Goal: Task Accomplishment & Management: Use online tool/utility

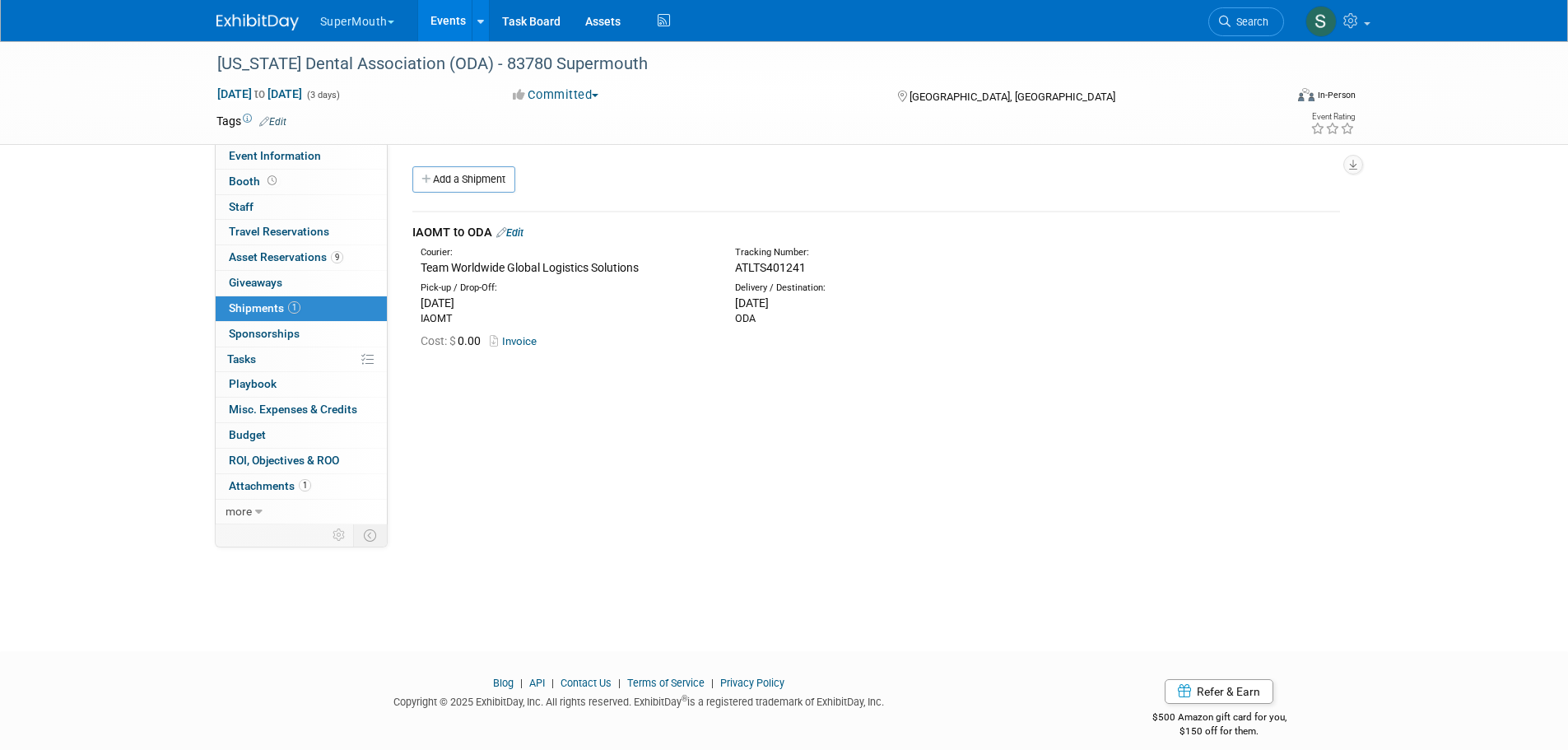
click at [357, 17] on button "SuperMouth" at bounding box center [366, 17] width 96 height 36
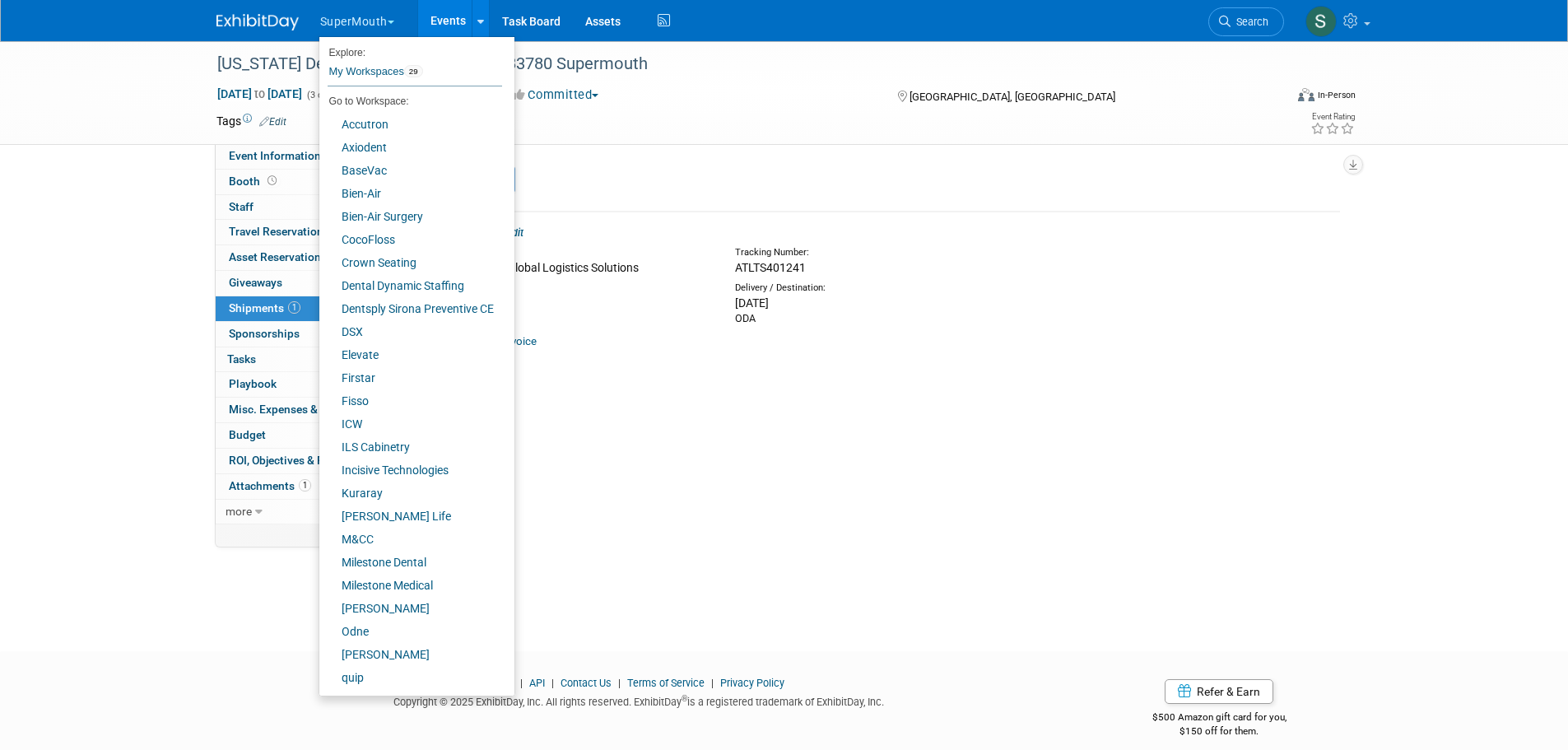
click at [723, 462] on div "Event Website: Edit https://www.oda.org/events-ce/annual-session/exhibitors/ Ex…" at bounding box center [870, 334] width 965 height 381
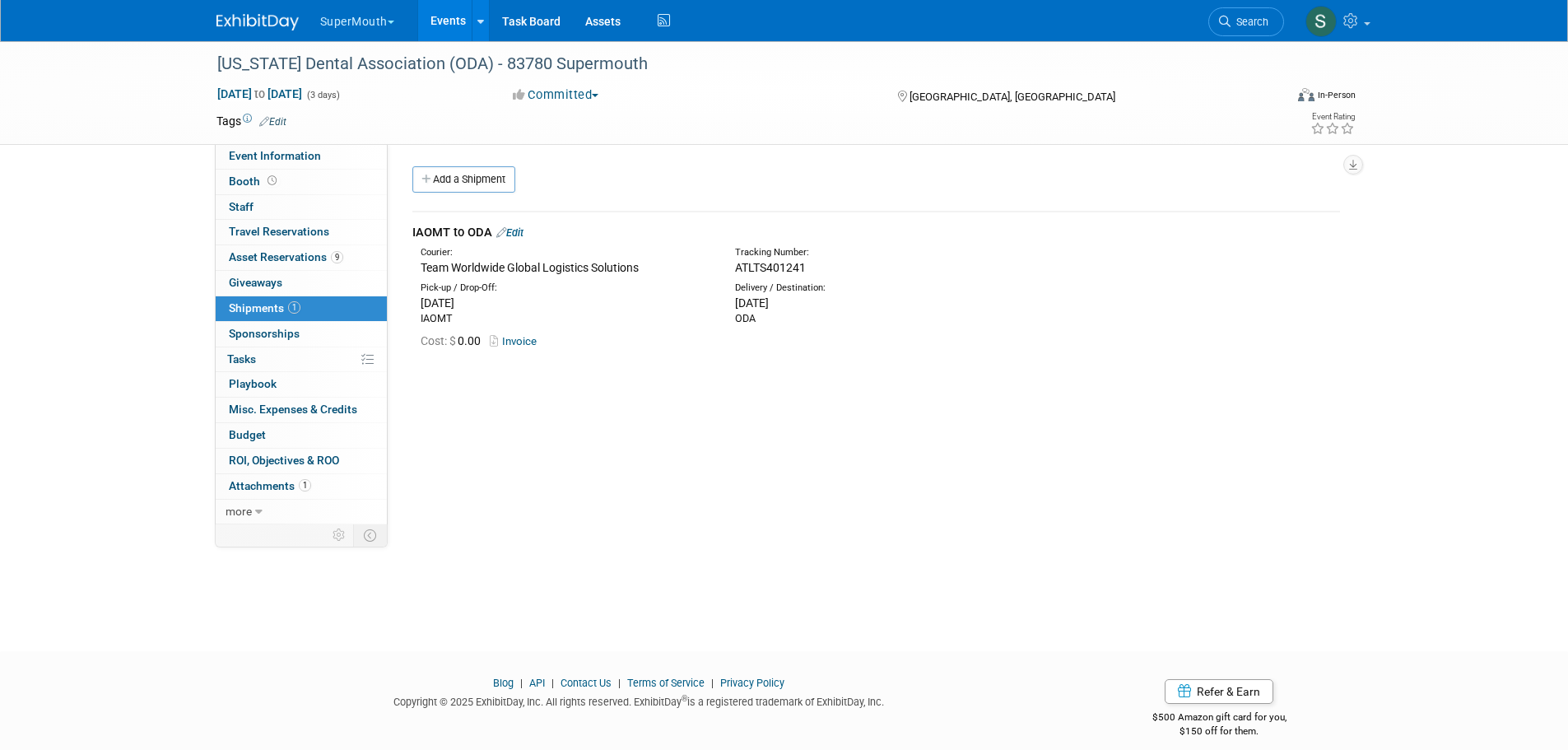
click at [1178, 160] on div "Event Website: Edit https://www.oda.org/events-ce/annual-session/exhibitors/ Ex…" at bounding box center [870, 334] width 965 height 381
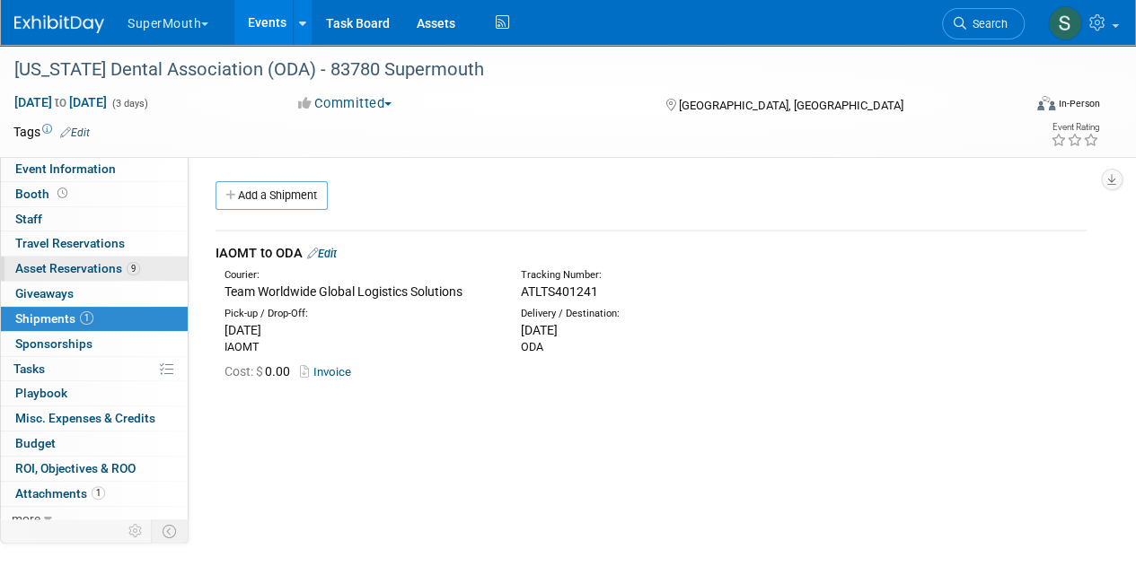
click at [84, 262] on span "Asset Reservations 9" at bounding box center [77, 268] width 125 height 14
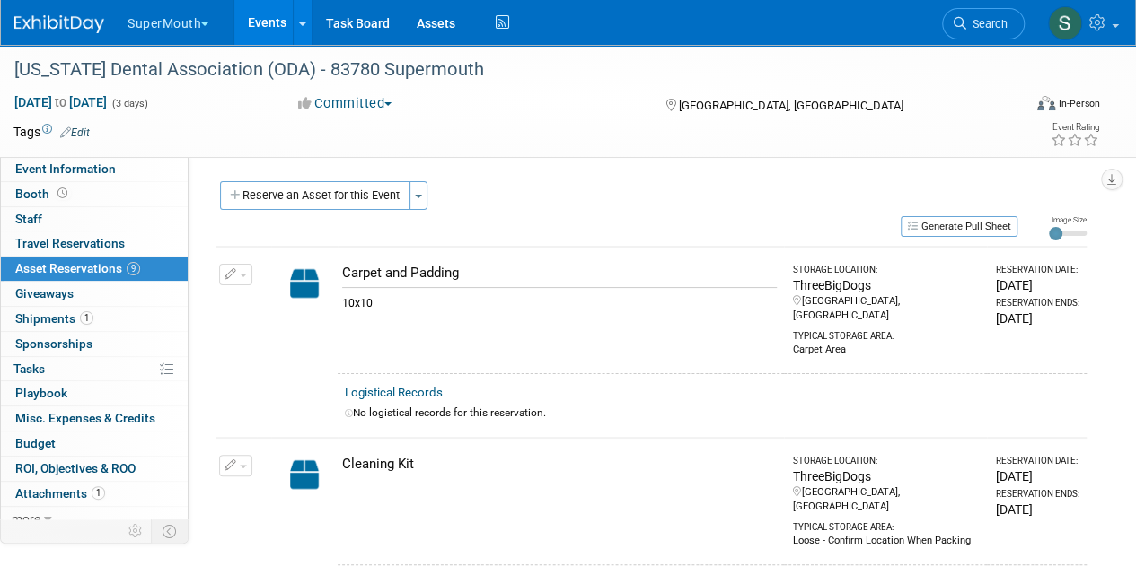
click at [257, 15] on link "Events" at bounding box center [267, 22] width 66 height 45
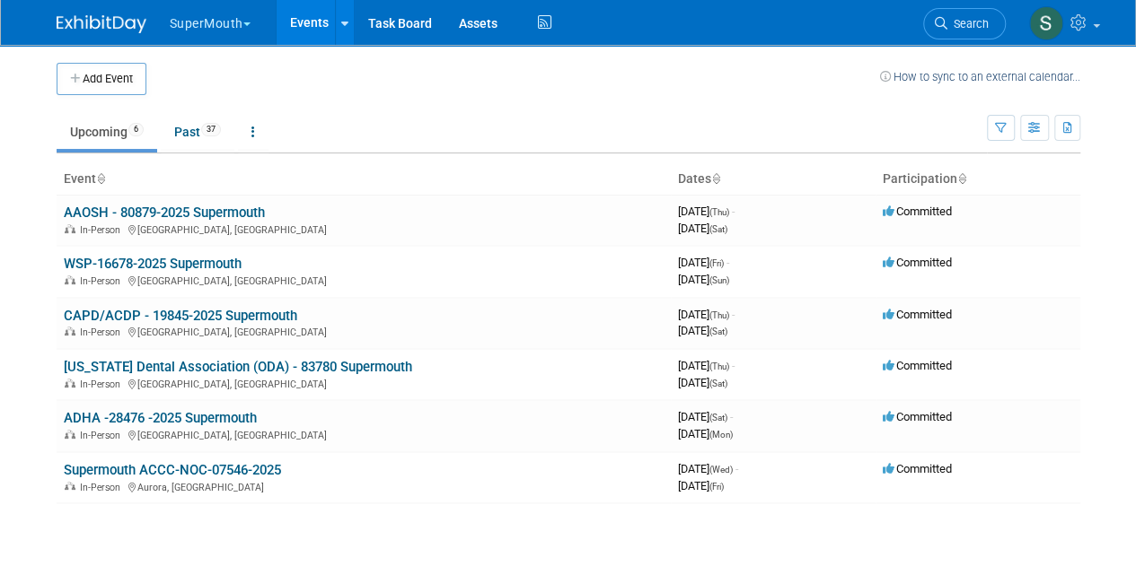
click at [201, 19] on button "SuperMouth" at bounding box center [220, 19] width 105 height 39
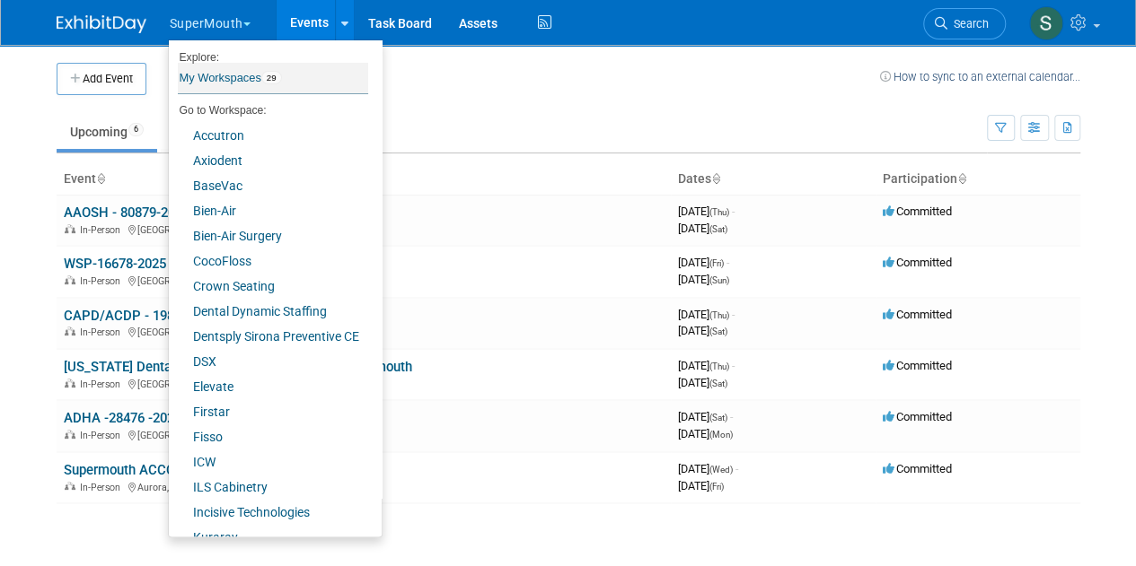
click at [234, 73] on link "My Workspaces 29" at bounding box center [273, 78] width 190 height 31
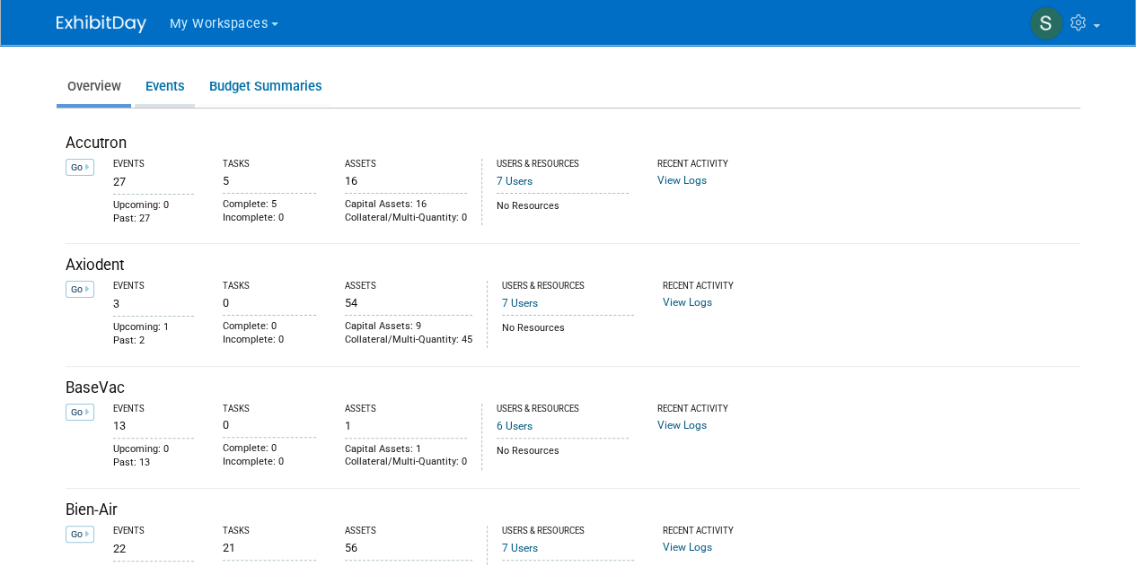
click at [178, 94] on link "Events" at bounding box center [165, 86] width 60 height 35
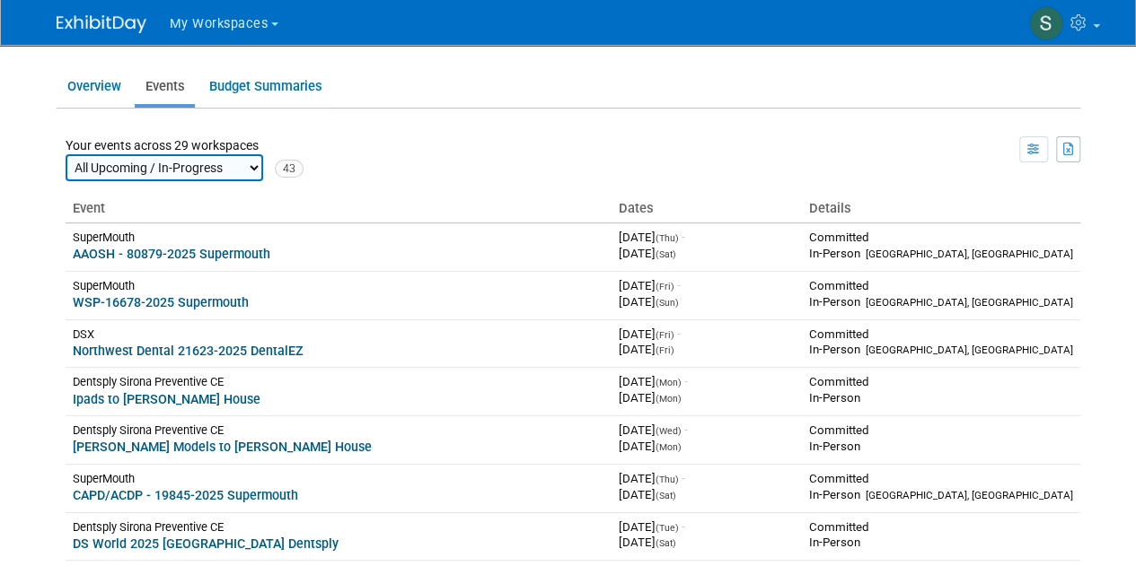
click at [32, 96] on body "My Workspaces Go to Workspace: Accutron" at bounding box center [568, 283] width 1136 height 566
click at [99, 88] on link "Overview" at bounding box center [94, 86] width 75 height 35
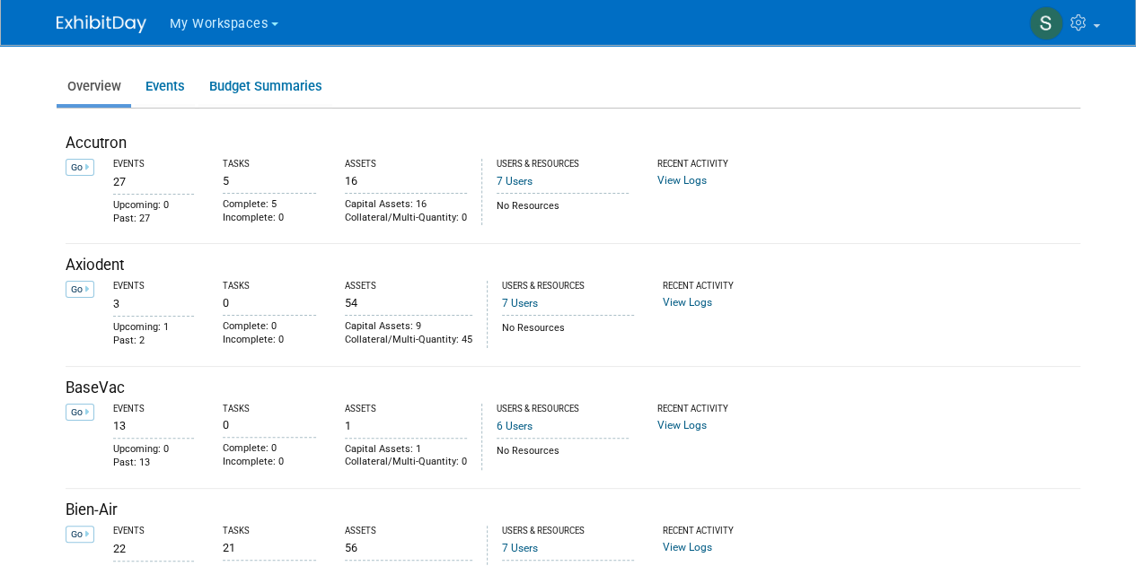
click at [197, 24] on span "My Workspaces" at bounding box center [219, 23] width 99 height 15
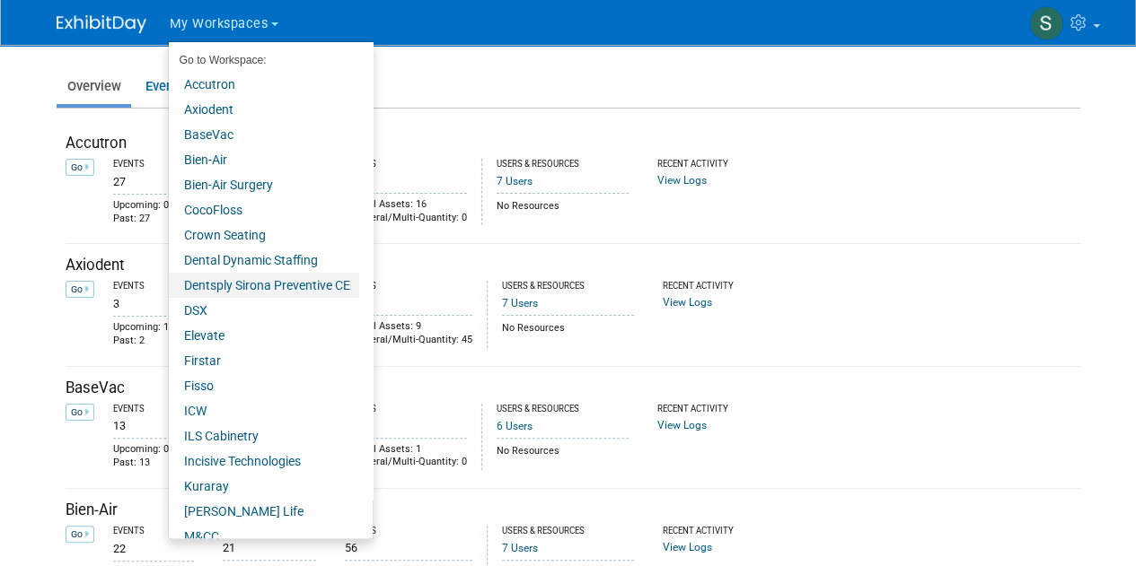
scroll to position [268, 0]
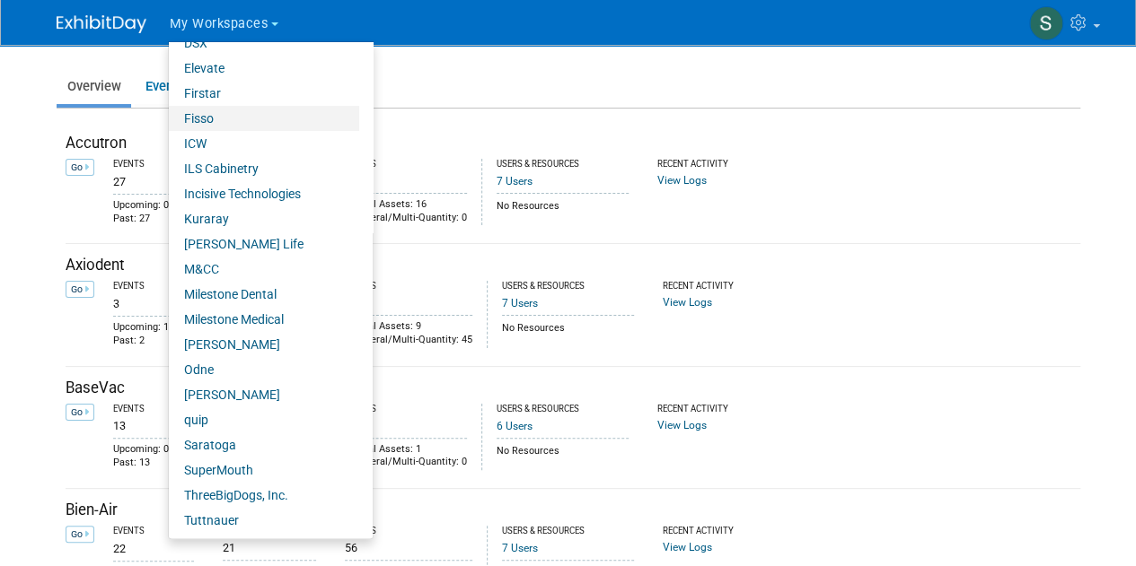
click at [241, 121] on link "Fisso" at bounding box center [264, 118] width 190 height 25
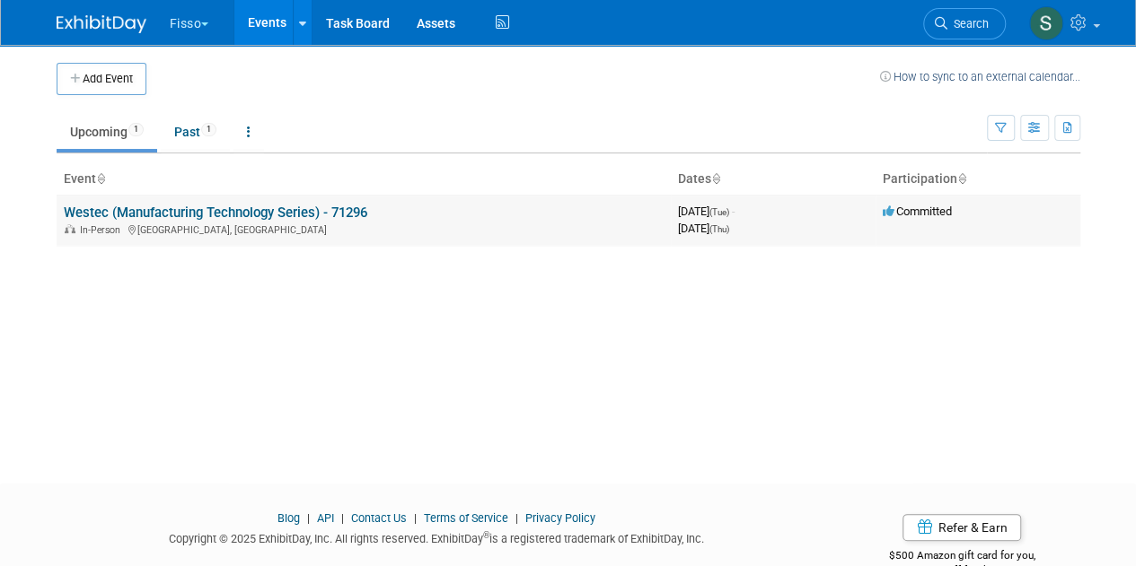
click at [199, 213] on link "Westec (Manufacturing Technology Series) - 71296" at bounding box center [215, 213] width 303 height 16
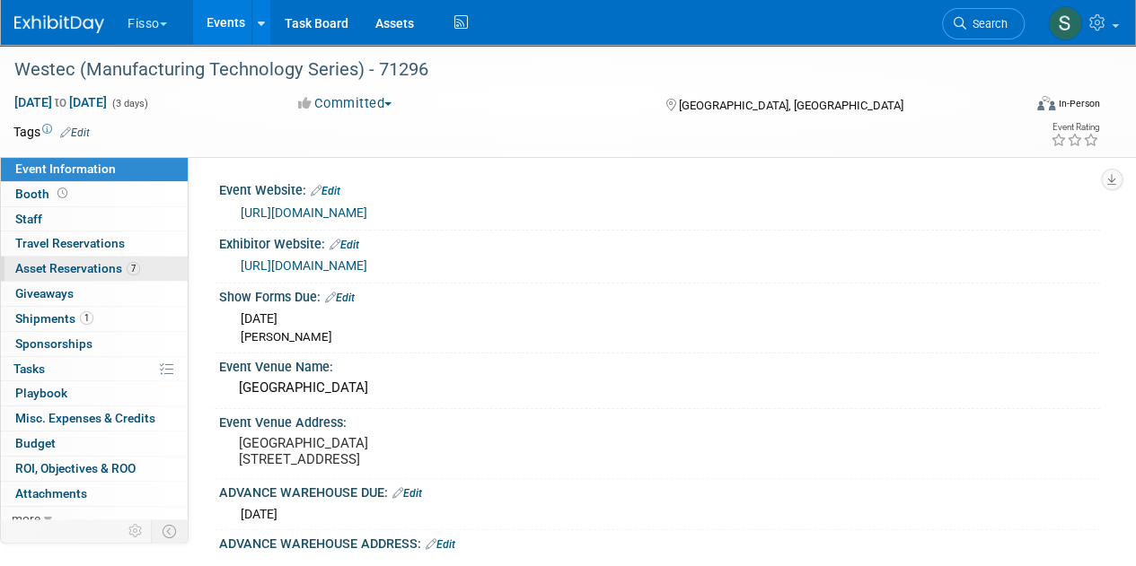
click at [110, 273] on span "Asset Reservations 7" at bounding box center [77, 268] width 125 height 14
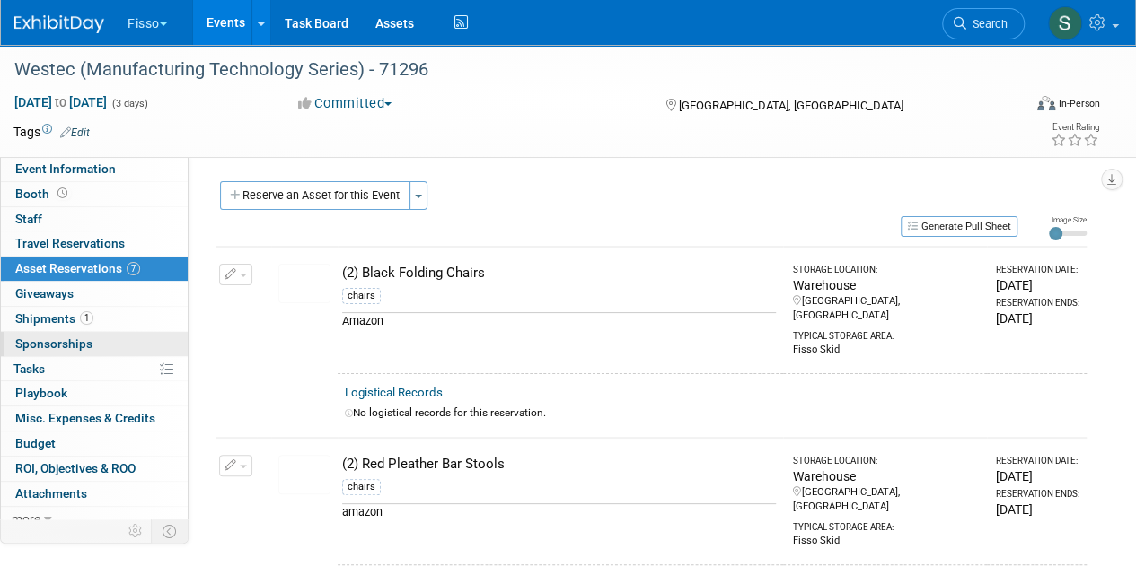
click at [108, 332] on link "0 Sponsorships 0" at bounding box center [94, 344] width 187 height 24
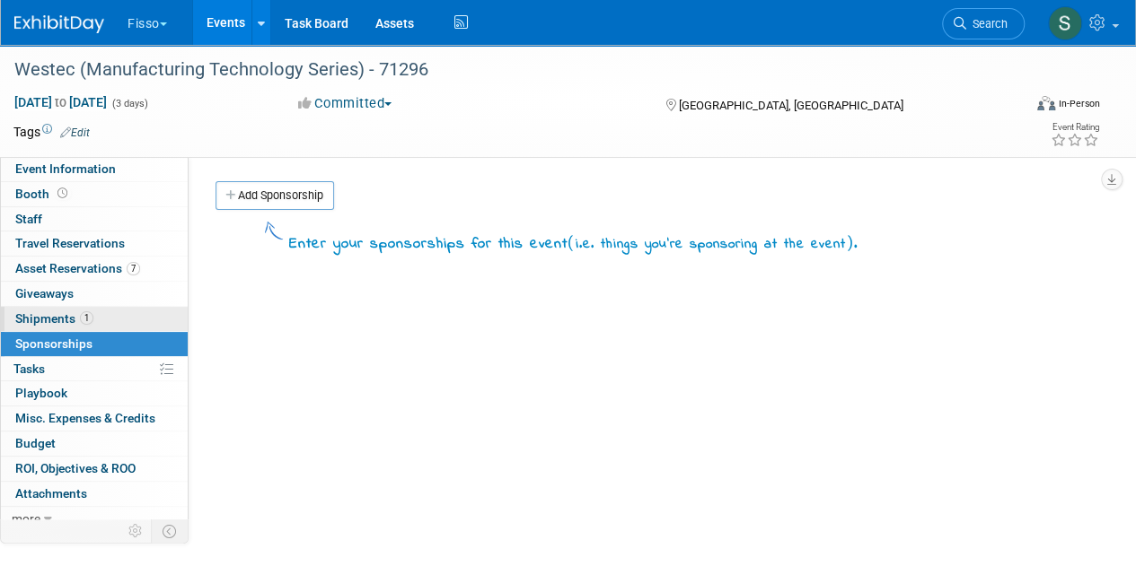
click at [125, 313] on link "1 Shipments 1" at bounding box center [94, 319] width 187 height 24
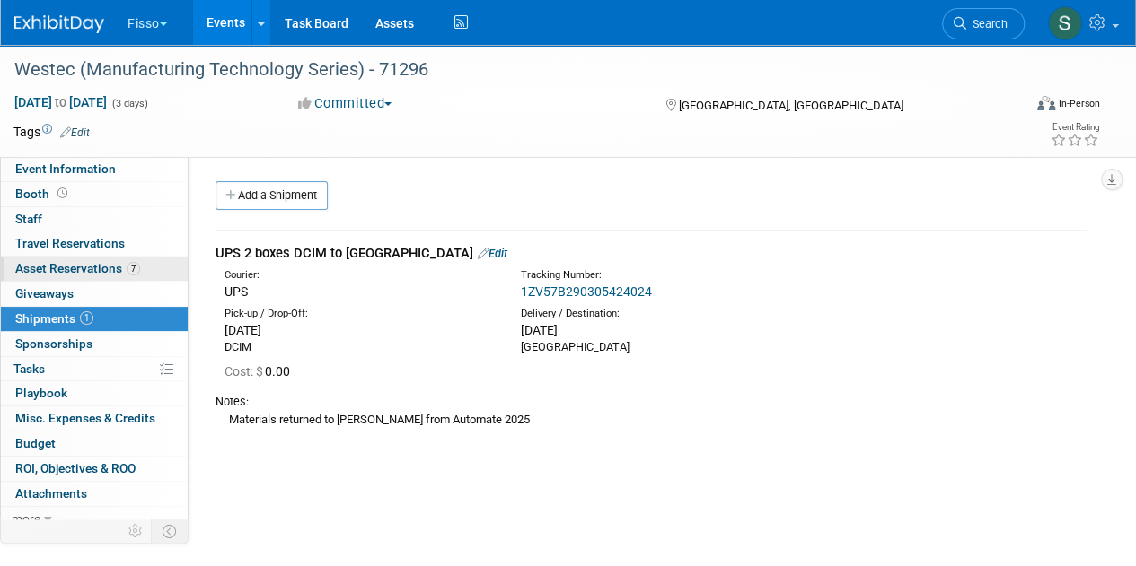
click at [163, 268] on link "7 Asset Reservations 7" at bounding box center [94, 269] width 187 height 24
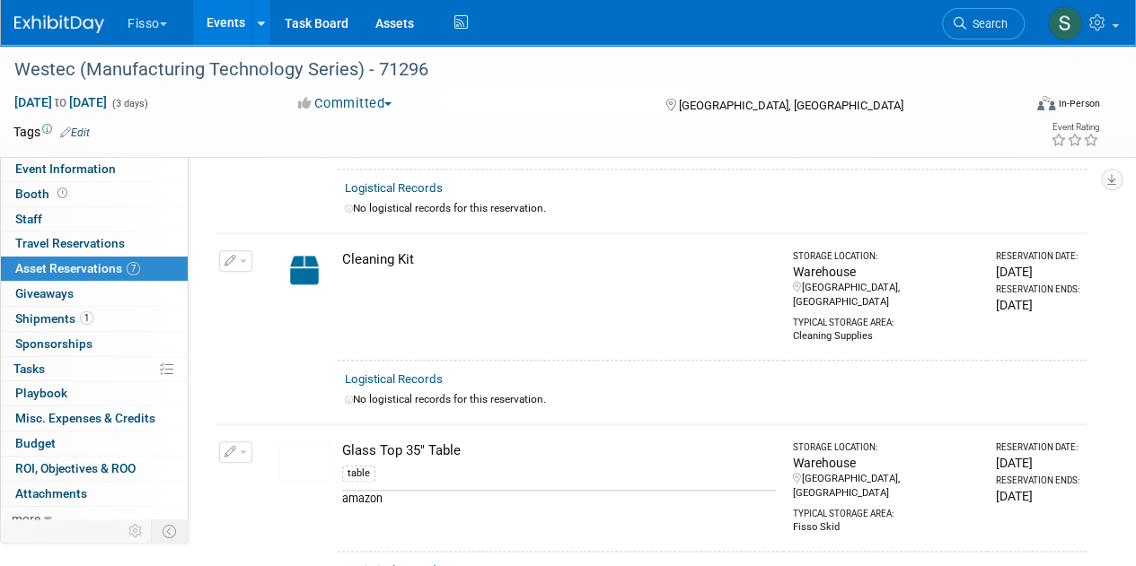
scroll to position [828, 0]
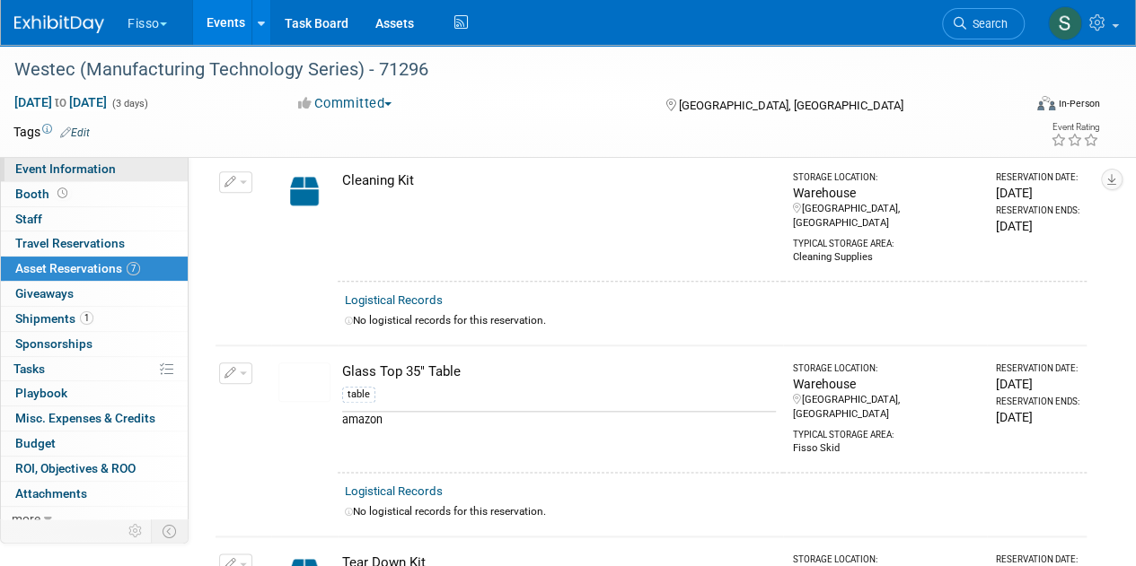
click at [118, 171] on link "Event Information" at bounding box center [94, 169] width 187 height 24
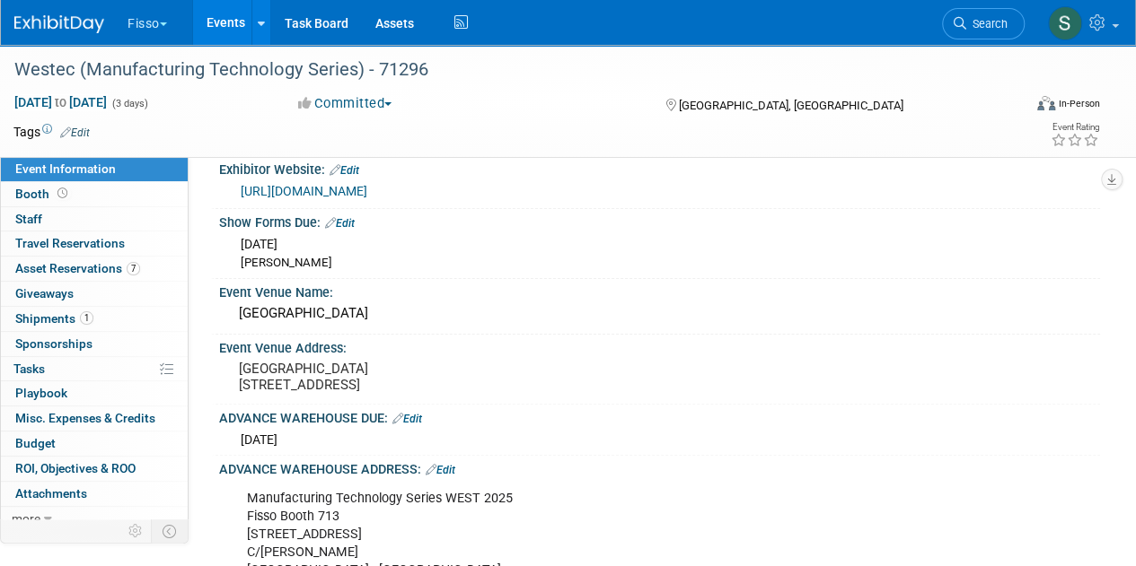
scroll to position [75, 0]
click at [210, 26] on link "Events" at bounding box center [226, 22] width 66 height 45
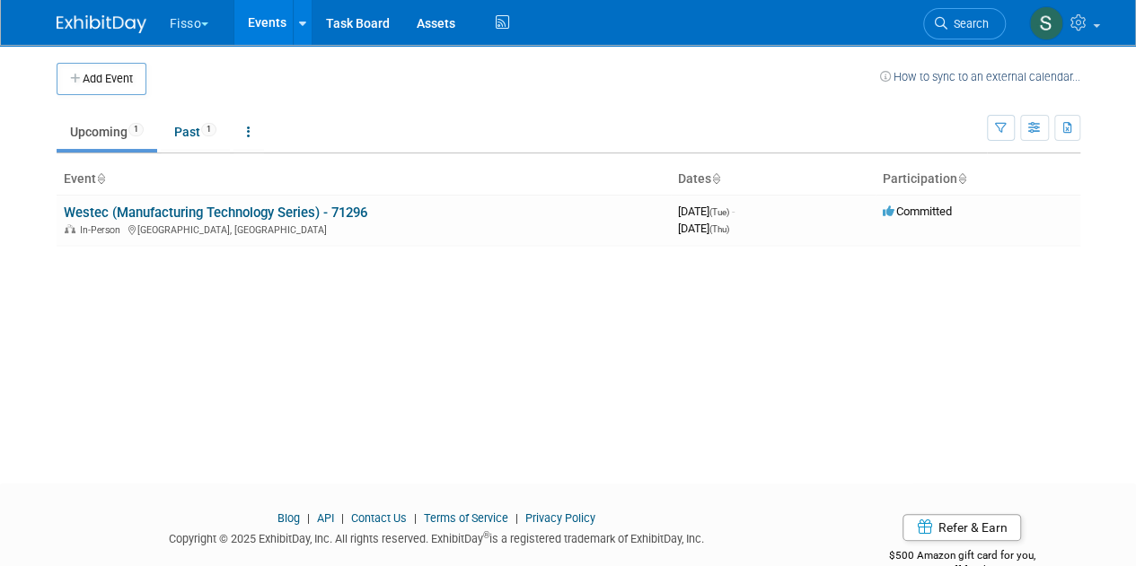
click at [210, 12] on button "Fisso" at bounding box center [200, 19] width 64 height 39
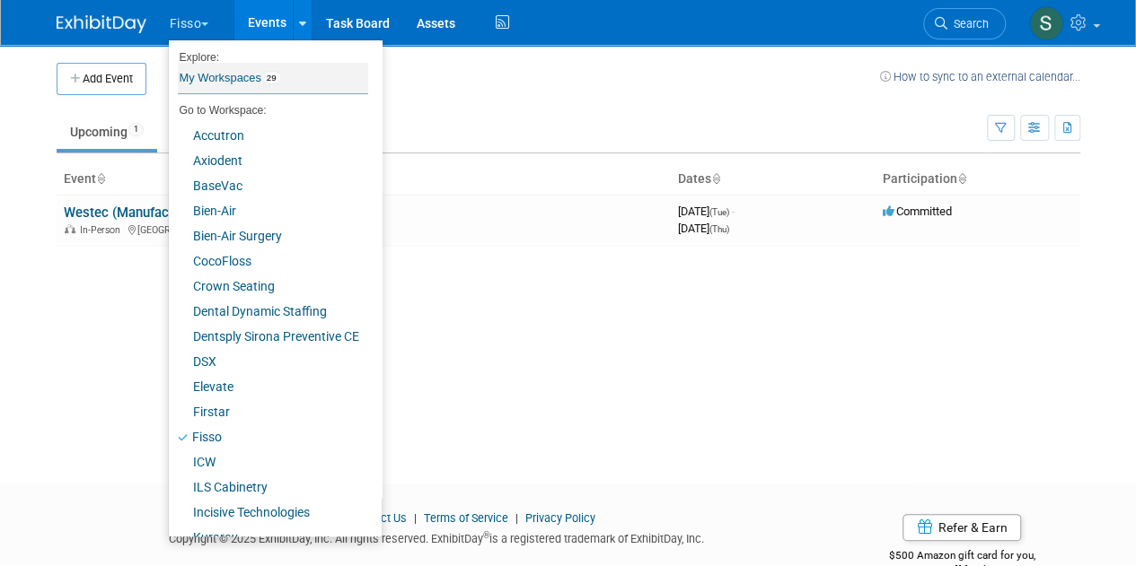
click at [226, 71] on link "My Workspaces 29" at bounding box center [273, 78] width 190 height 31
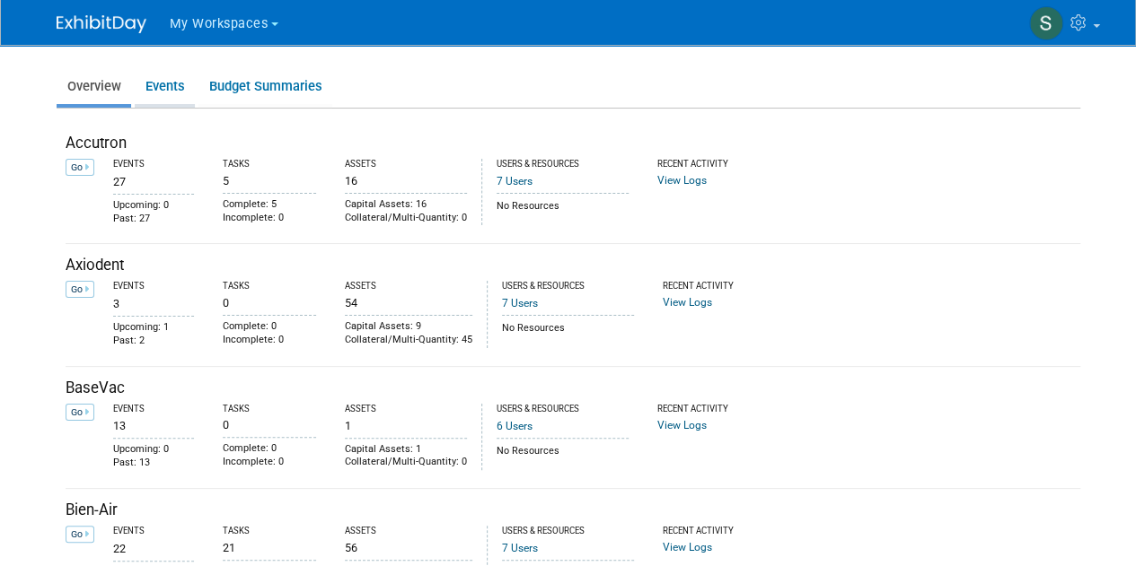
click at [154, 87] on link "Events" at bounding box center [165, 86] width 60 height 35
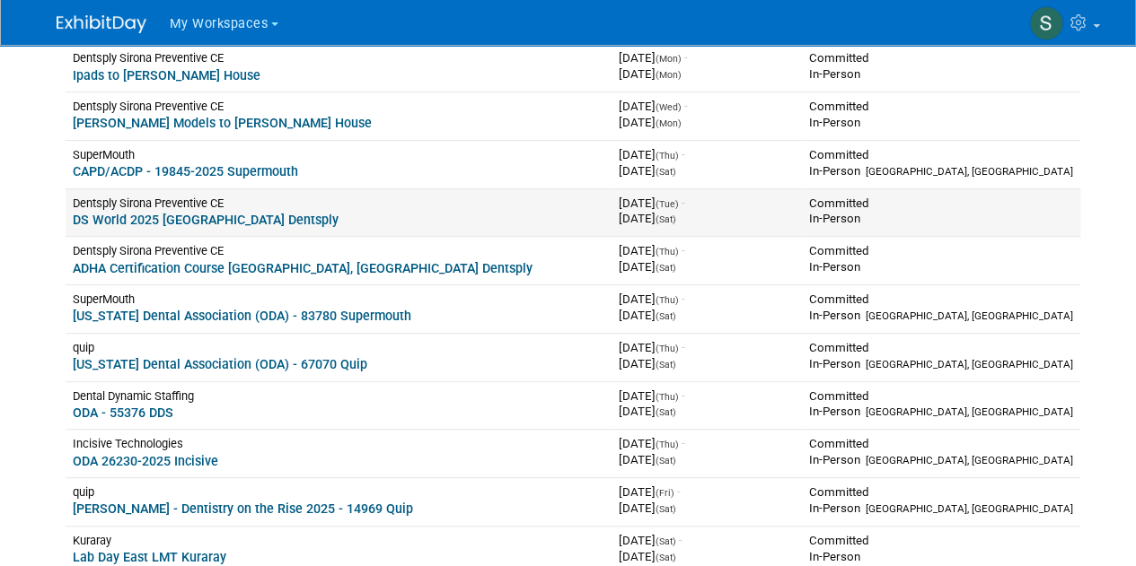
scroll to position [322, 0]
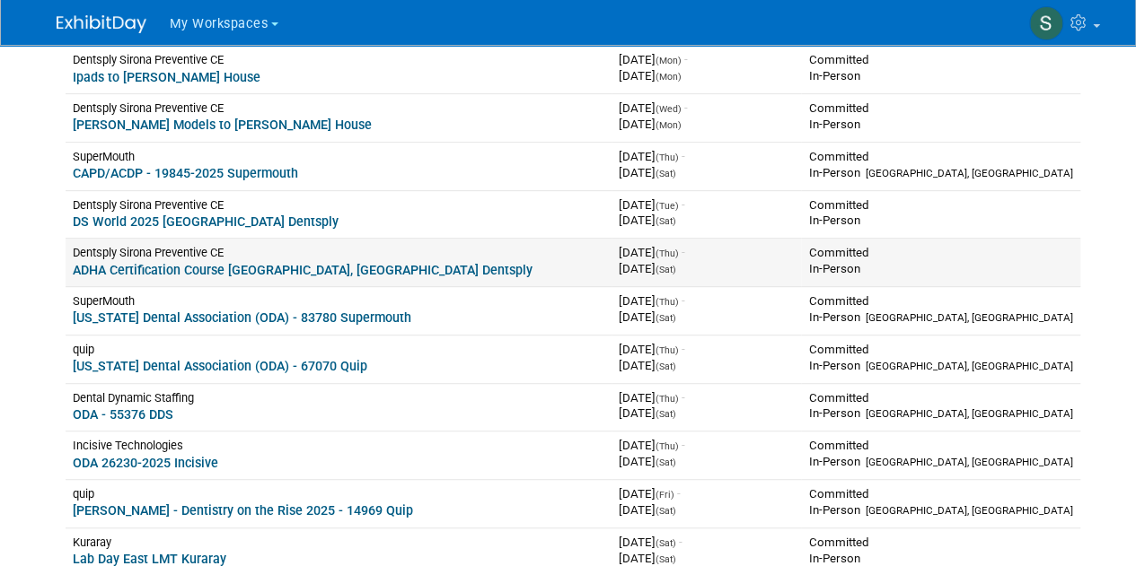
click at [335, 265] on link "ADHA Certification Course [GEOGRAPHIC_DATA], [GEOGRAPHIC_DATA] Dentsply" at bounding box center [303, 270] width 460 height 14
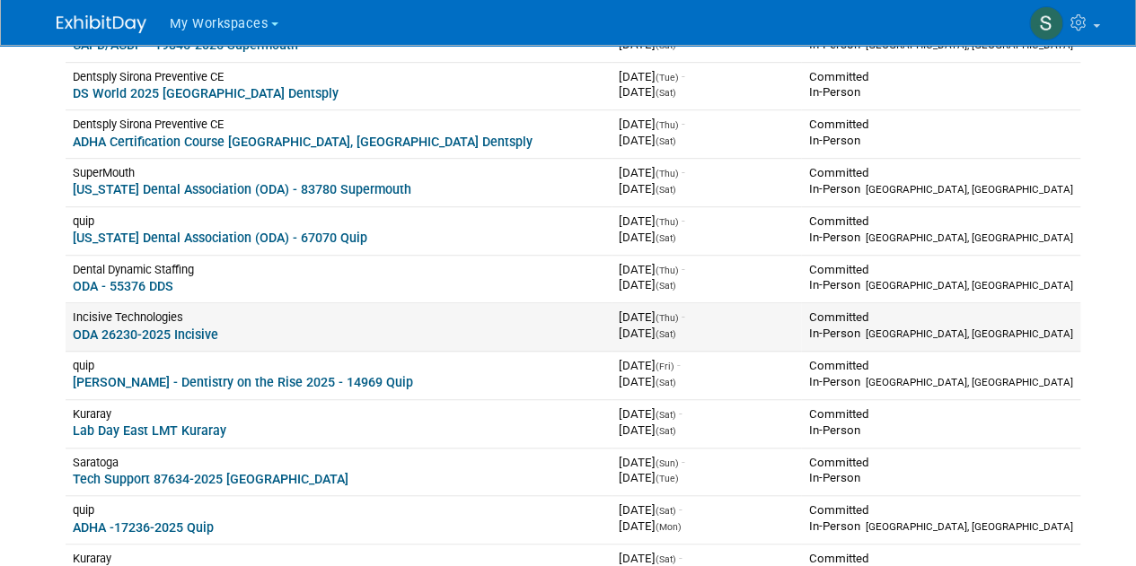
scroll to position [452, 0]
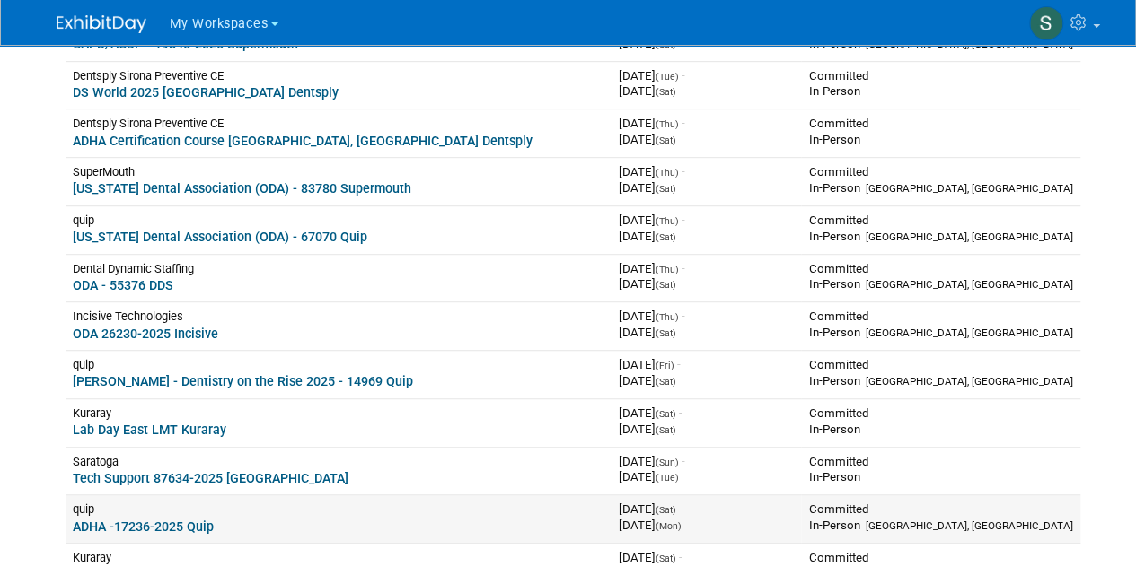
click at [156, 522] on link "ADHA -17236-2025 Quip" at bounding box center [143, 527] width 141 height 14
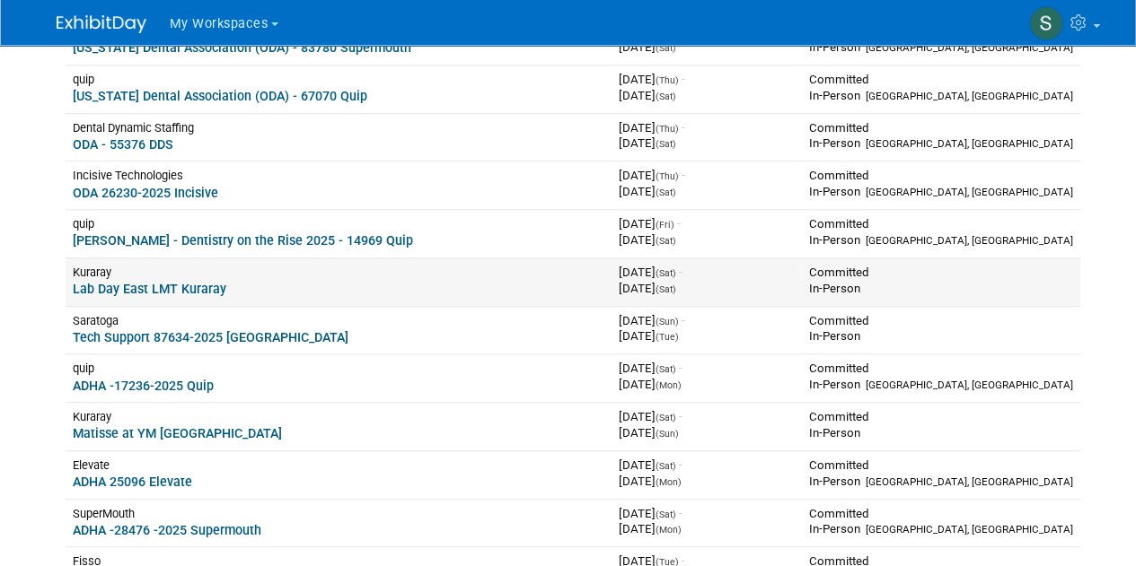
scroll to position [593, 0]
click at [168, 284] on link "Lab Day East LMT Kuraray" at bounding box center [150, 288] width 154 height 14
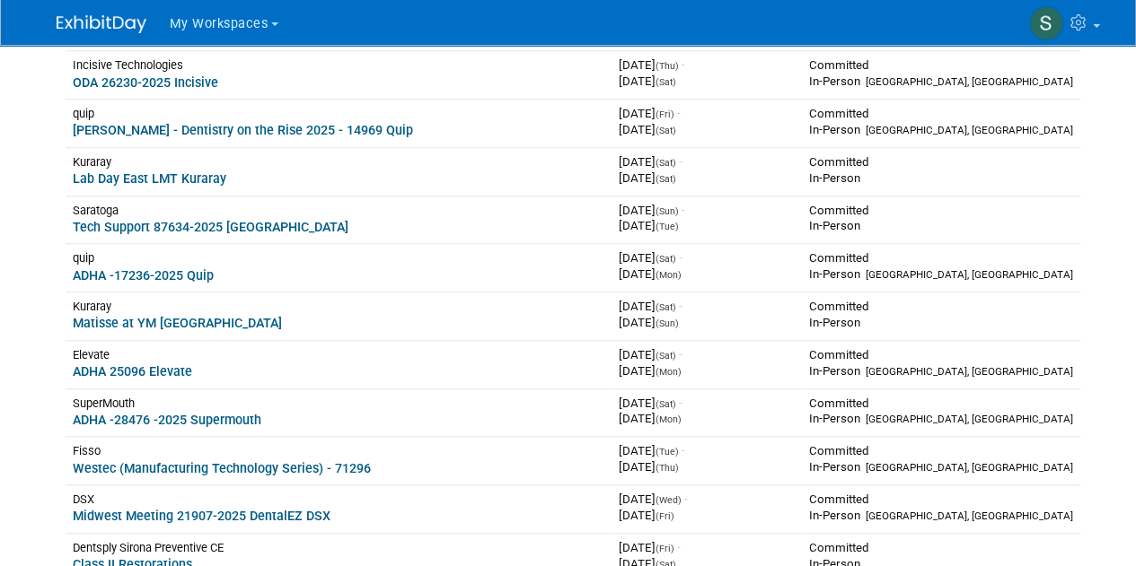
scroll to position [707, 0]
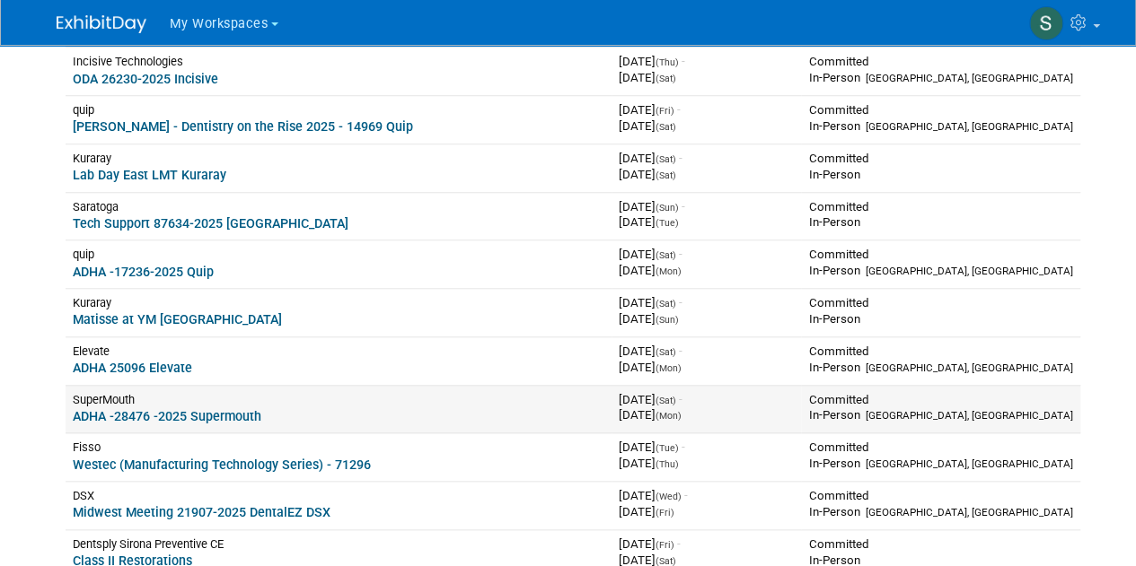
click at [185, 409] on link "ADHA -28476 -2025 Supermouth" at bounding box center [167, 416] width 189 height 14
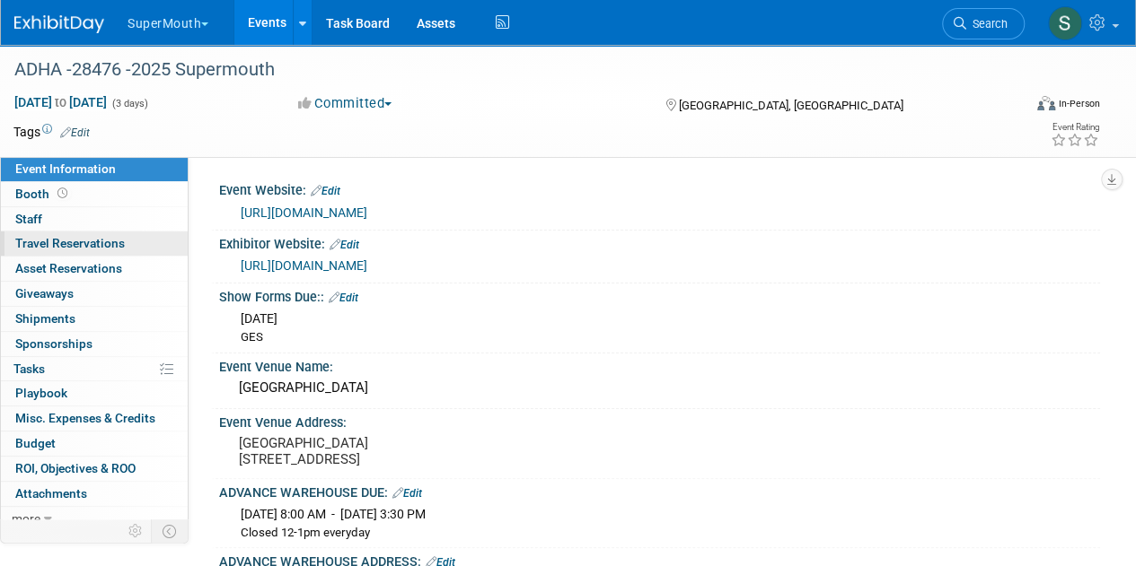
click at [120, 246] on span "Travel Reservations 0" at bounding box center [70, 243] width 110 height 14
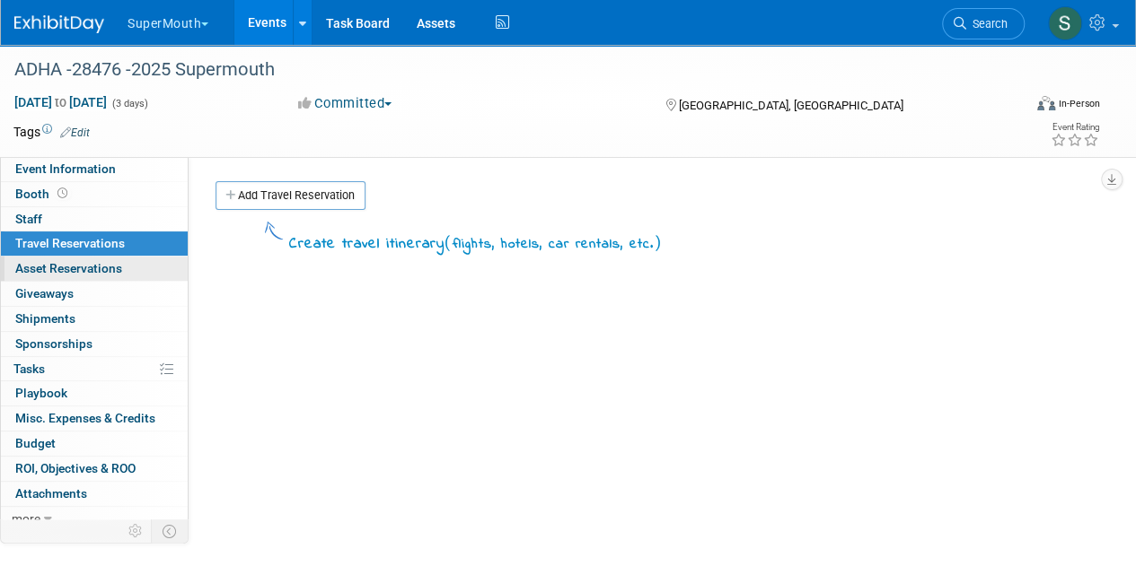
click at [127, 276] on link "0 Asset Reservations 0" at bounding box center [94, 269] width 187 height 24
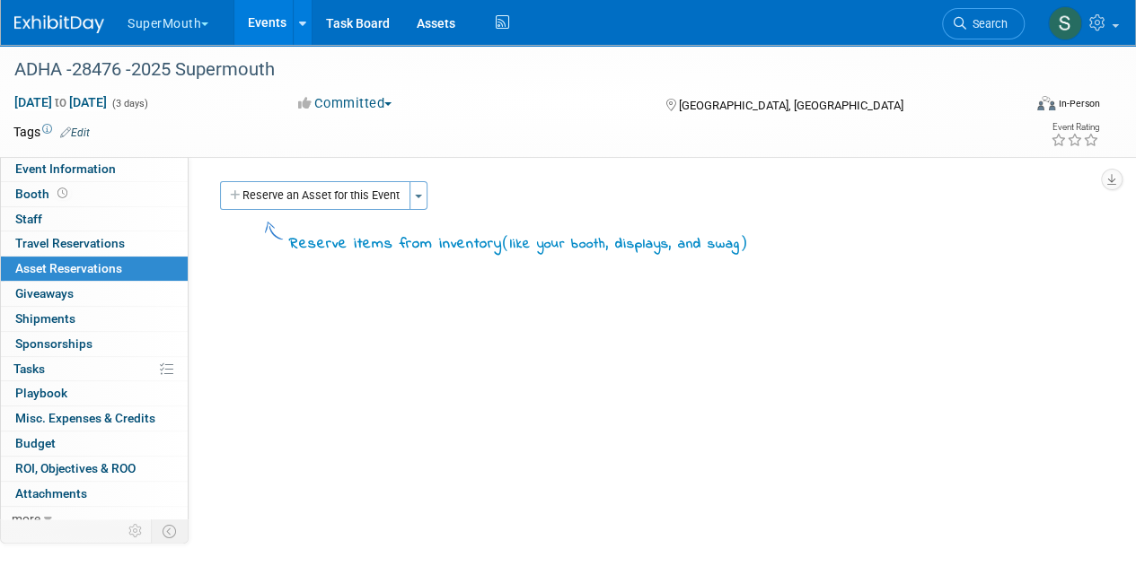
click at [253, 15] on link "Events" at bounding box center [267, 22] width 66 height 45
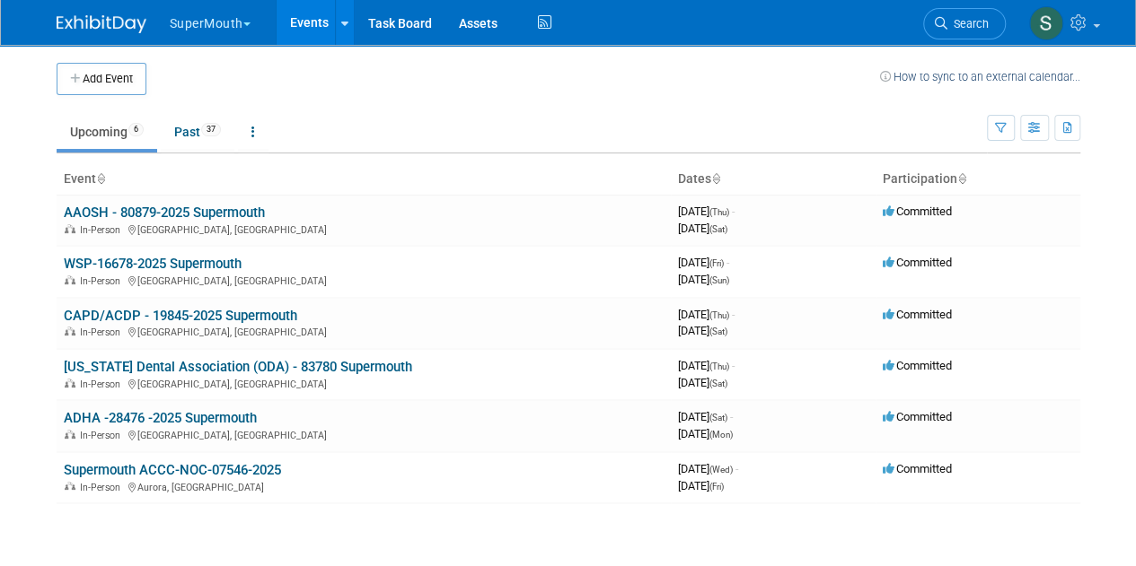
click at [193, 23] on button "SuperMouth" at bounding box center [220, 19] width 105 height 39
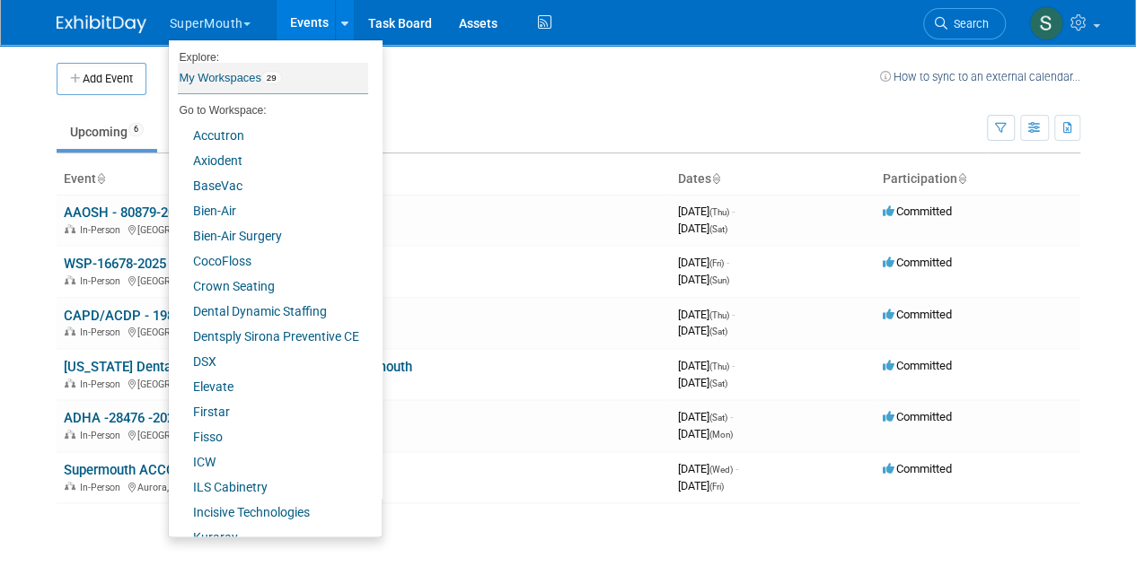
click at [214, 87] on link "My Workspaces 29" at bounding box center [273, 78] width 190 height 31
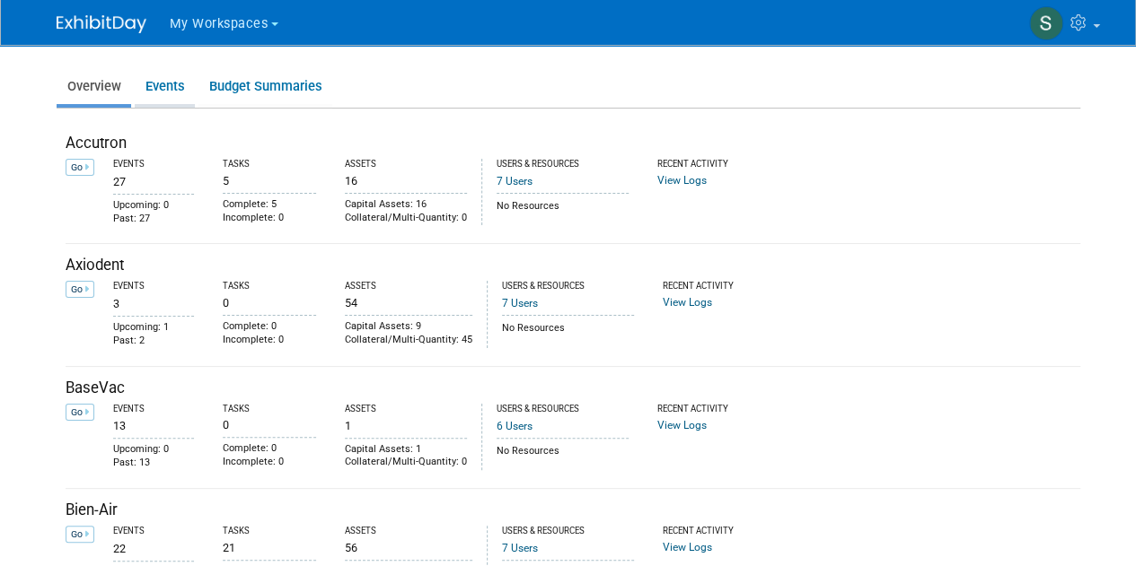
click at [178, 85] on link "Events" at bounding box center [165, 86] width 60 height 35
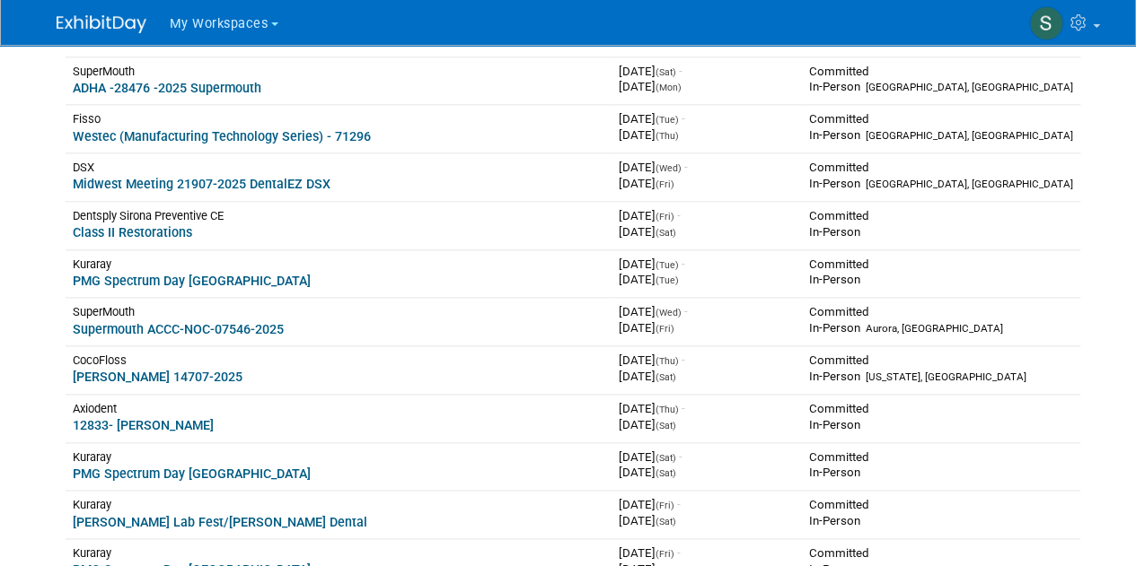
scroll to position [1062, 0]
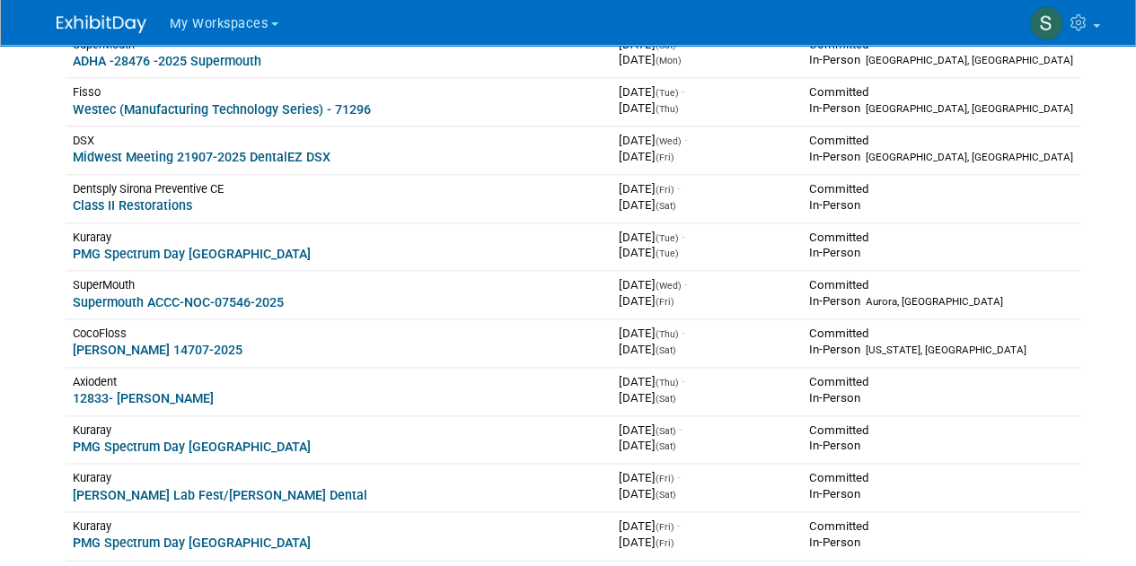
click at [223, 12] on button "My Workspaces" at bounding box center [234, 20] width 133 height 41
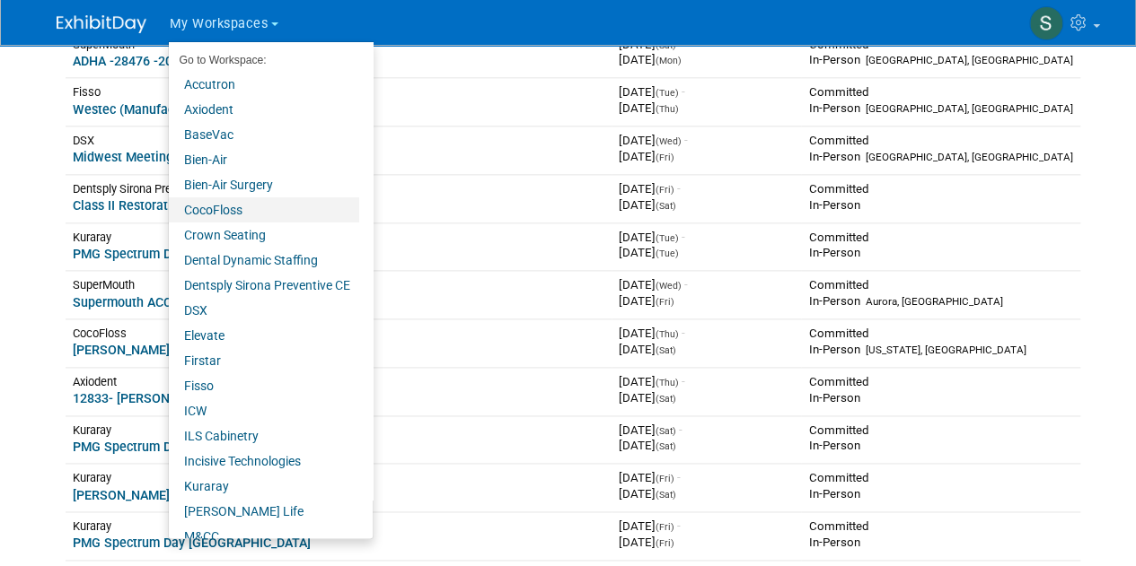
click at [312, 209] on link "CocoFloss" at bounding box center [264, 209] width 190 height 25
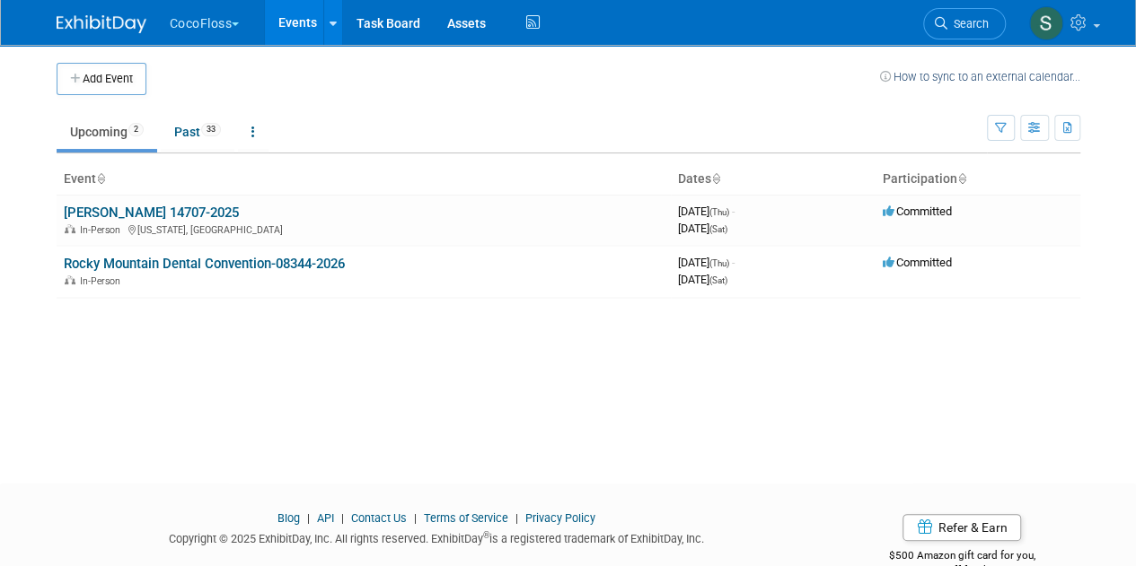
click at [312, 209] on td "[PERSON_NAME] 14707-2025 In-Person [US_STATE], [GEOGRAPHIC_DATA]" at bounding box center [364, 220] width 614 height 51
click at [192, 13] on button "CocoFloss" at bounding box center [215, 19] width 94 height 39
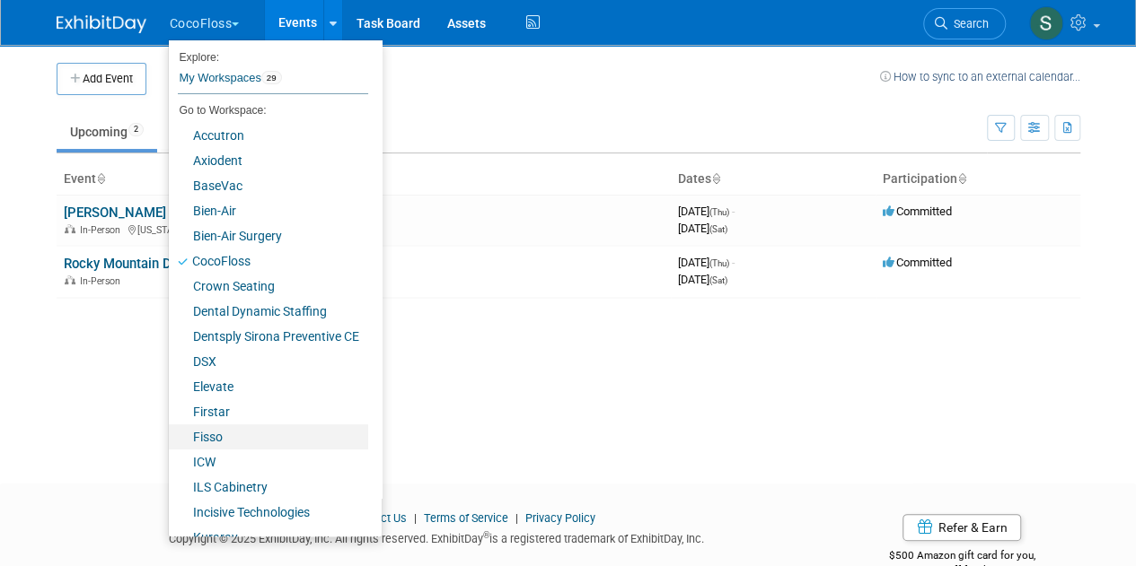
click at [262, 437] on link "Fisso" at bounding box center [268, 437] width 199 height 25
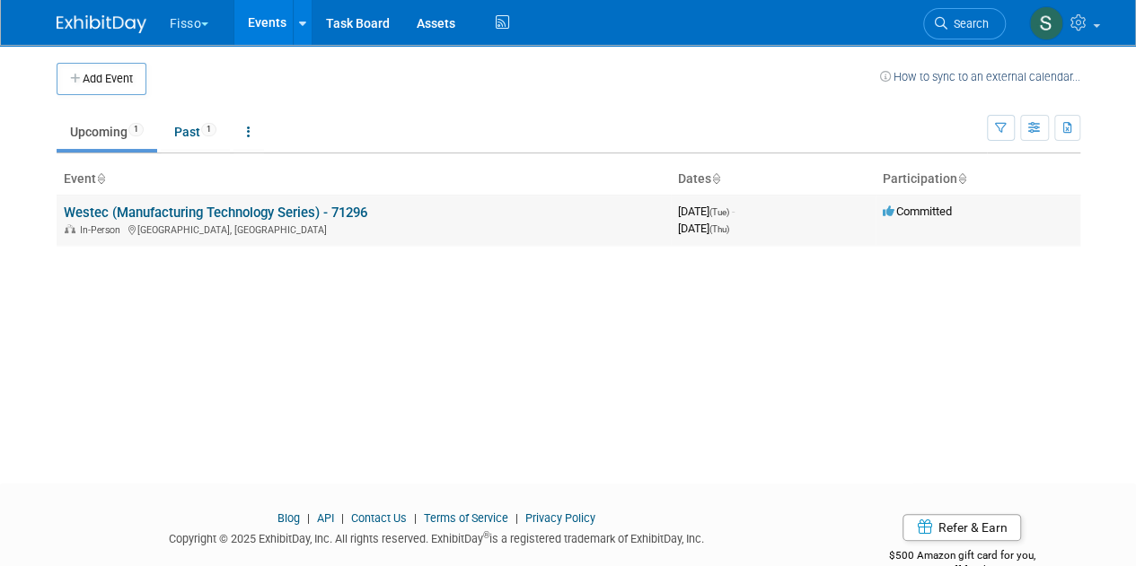
click at [138, 212] on link "Westec (Manufacturing Technology Series) - 71296" at bounding box center [215, 213] width 303 height 16
click at [215, 206] on link "Westec (Manufacturing Technology Series) - 71296" at bounding box center [215, 213] width 303 height 16
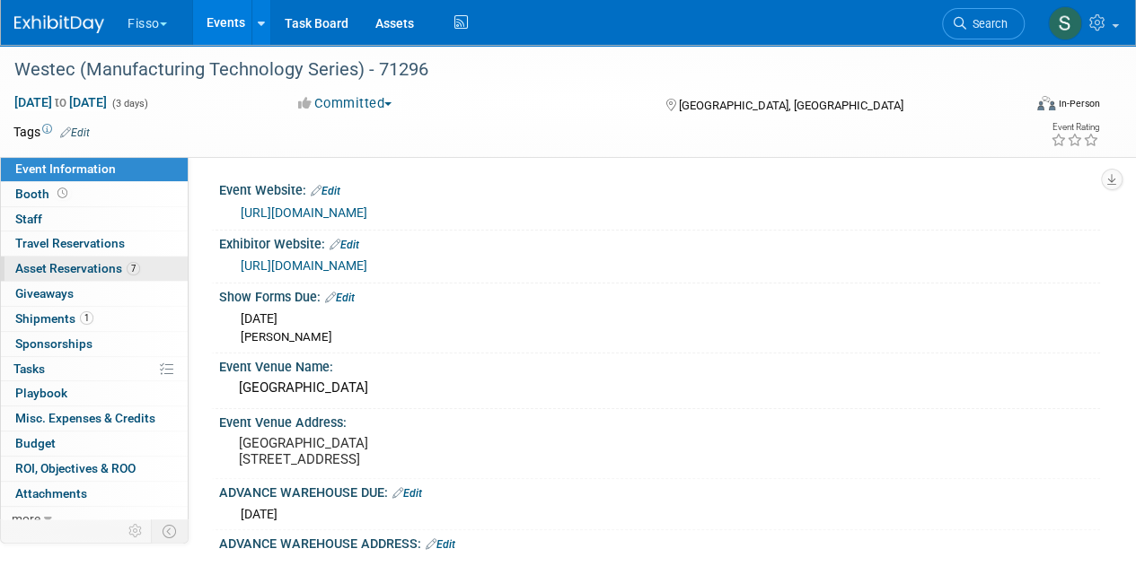
click at [110, 261] on span "Asset Reservations 7" at bounding box center [77, 268] width 125 height 14
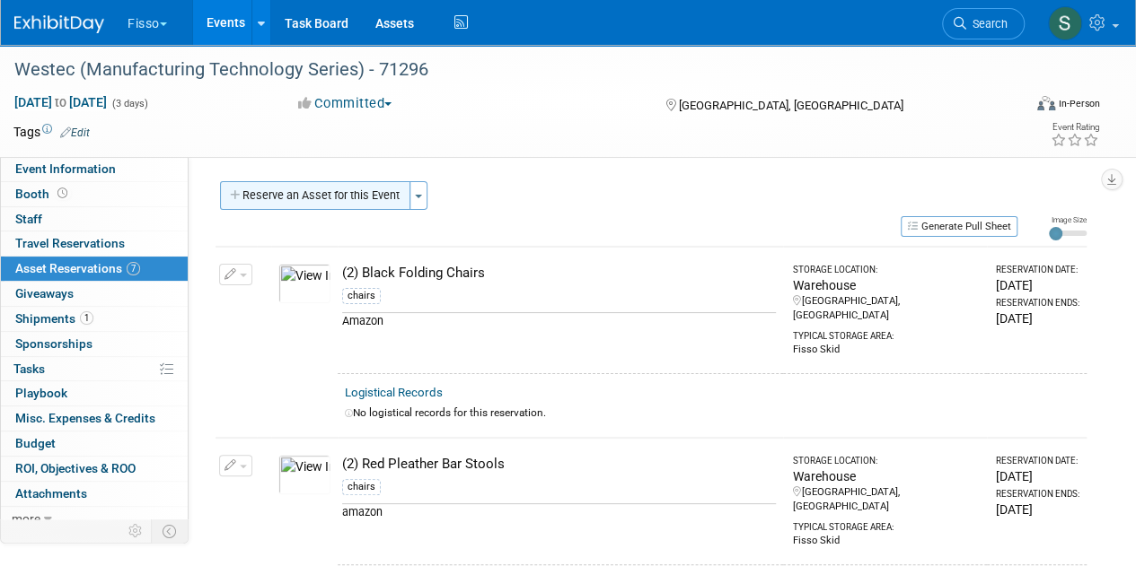
click at [359, 192] on button "Reserve an Asset for this Event" at bounding box center [315, 195] width 190 height 29
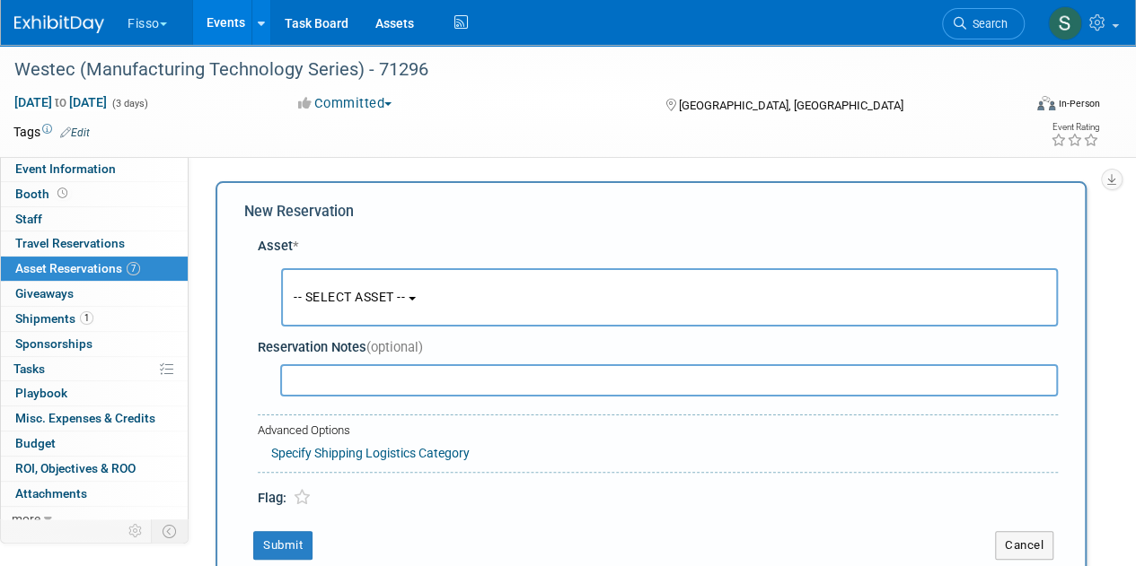
scroll to position [17, 0]
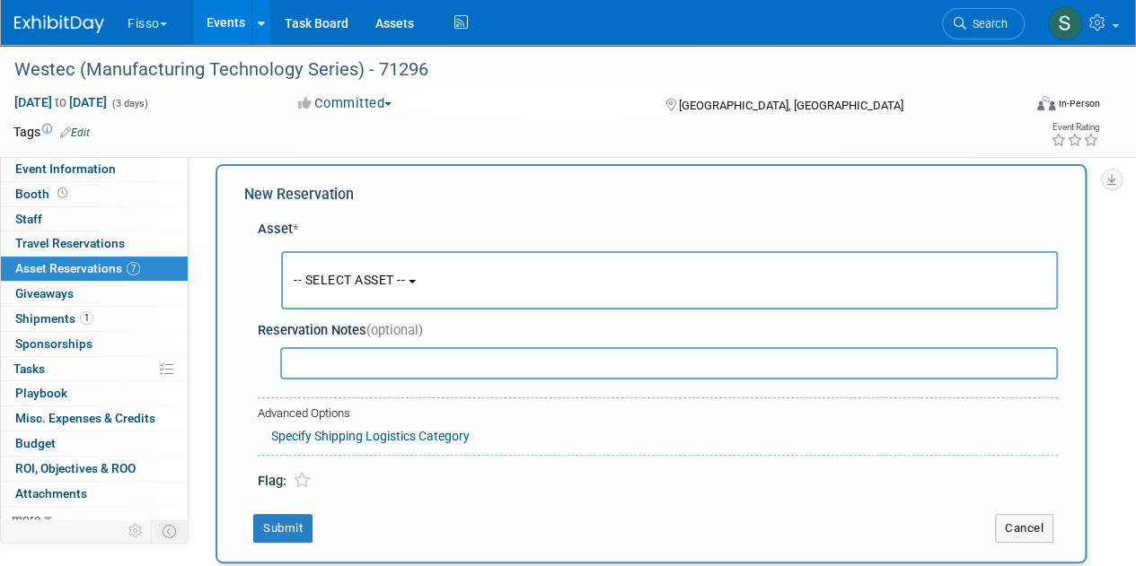
click at [381, 312] on div "-- SELECT ASSET -- <table style='display: inline-block; border-style:none;'><tr…" at bounding box center [661, 281] width 793 height 66
click at [405, 288] on button "-- SELECT ASSET --" at bounding box center [669, 280] width 777 height 58
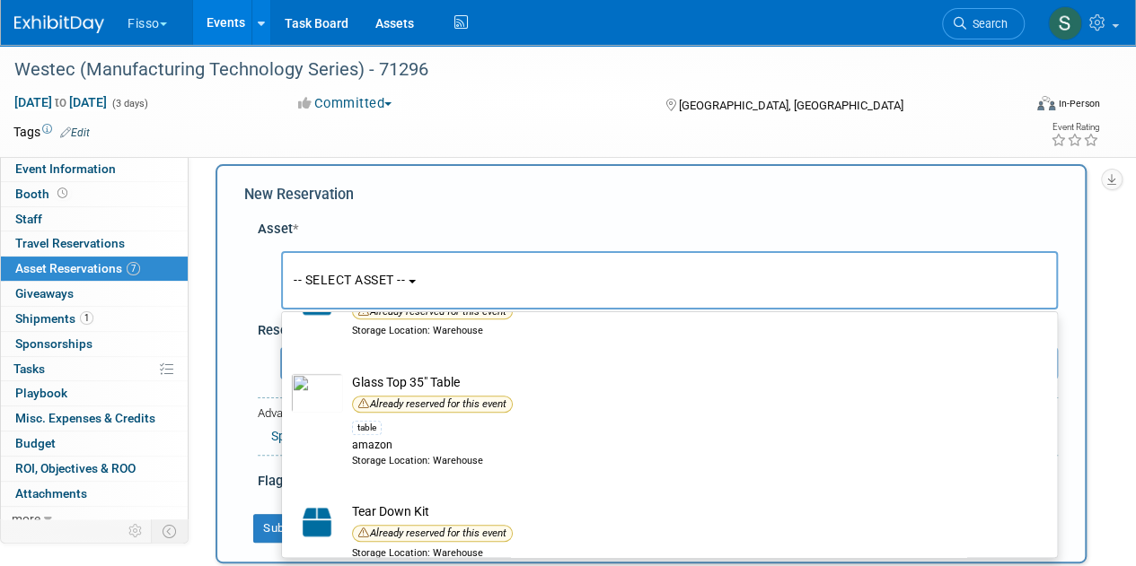
scroll to position [693, 0]
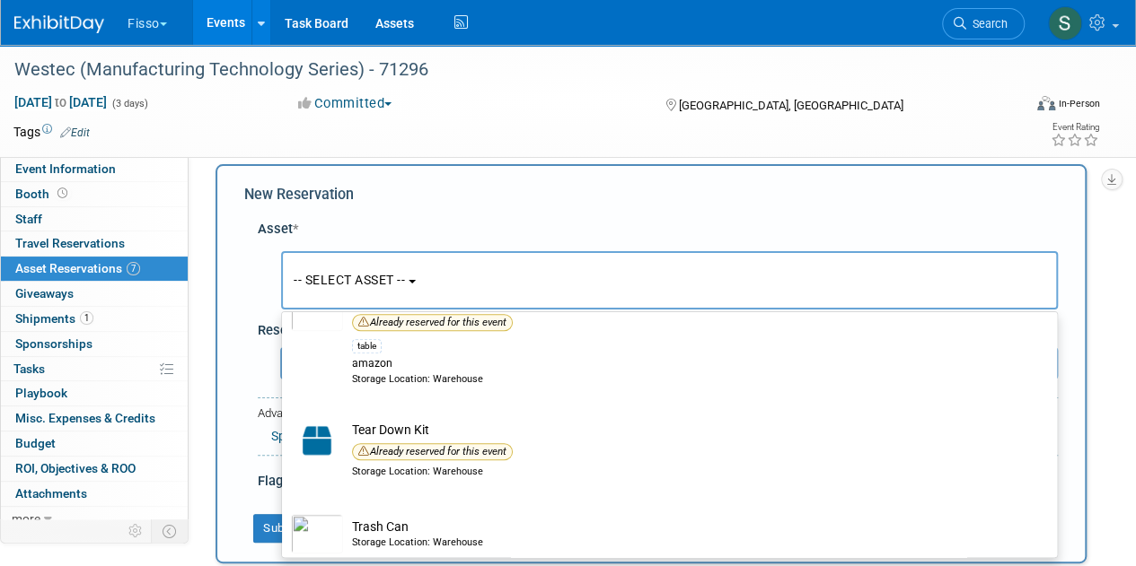
click at [528, 118] on div "Oct 7, 2025 to Oct 9, 2025 (3 days) Oct 7, 2025 to Oct 9, 2025 Committed Commit…" at bounding box center [556, 106] width 1113 height 27
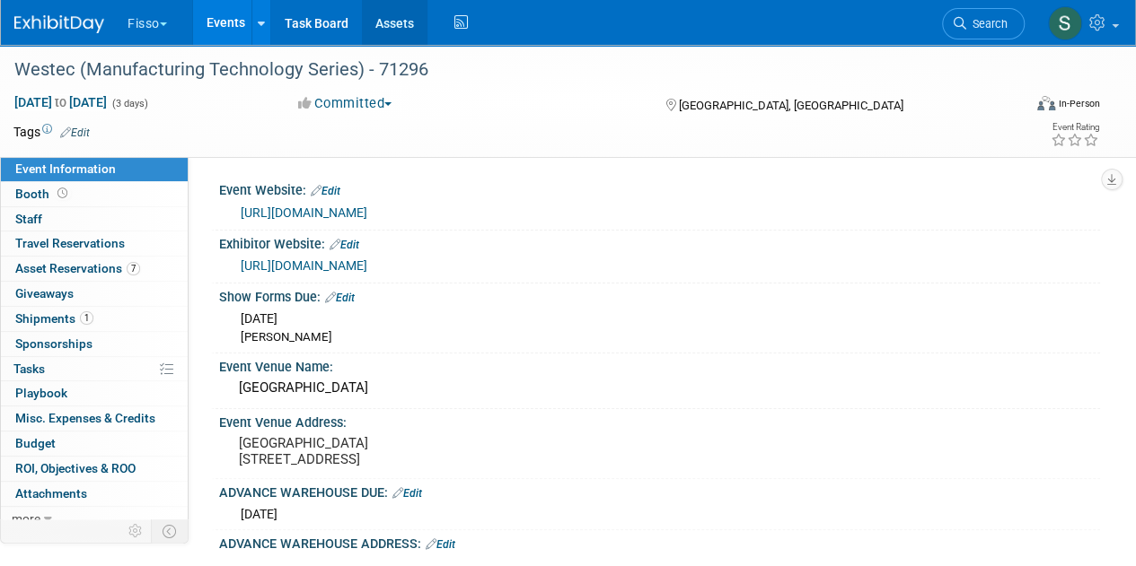
click at [398, 33] on link "Assets" at bounding box center [395, 22] width 66 height 45
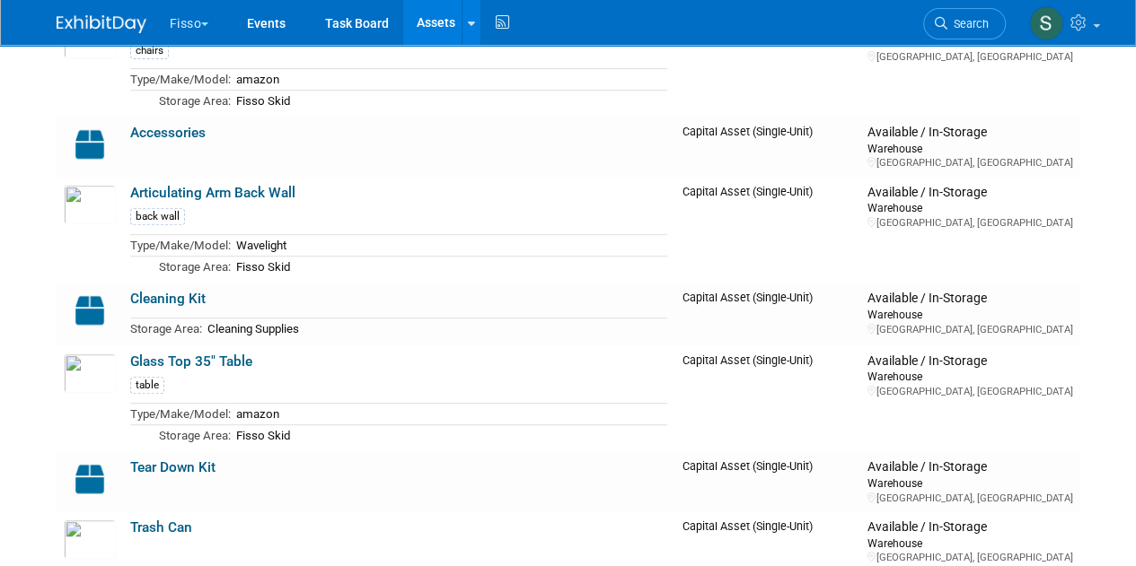
scroll to position [318, 0]
